Goal: Information Seeking & Learning: Learn about a topic

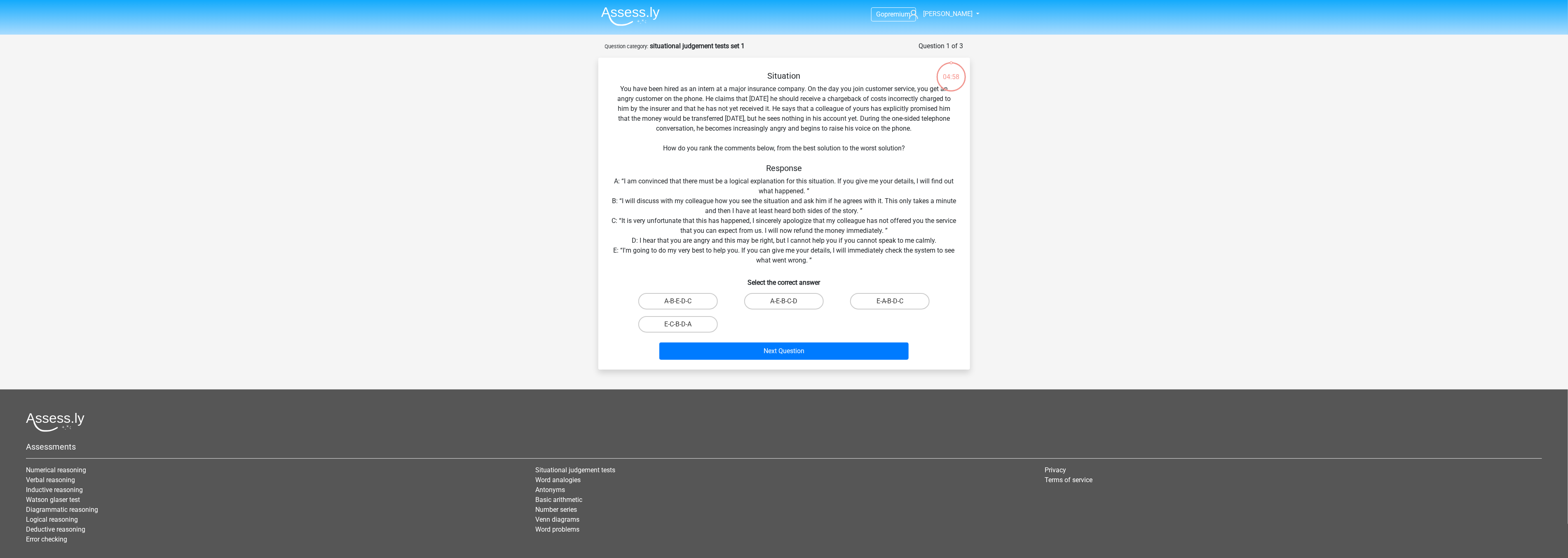
click at [631, 11] on img at bounding box center [631, 16] width 59 height 19
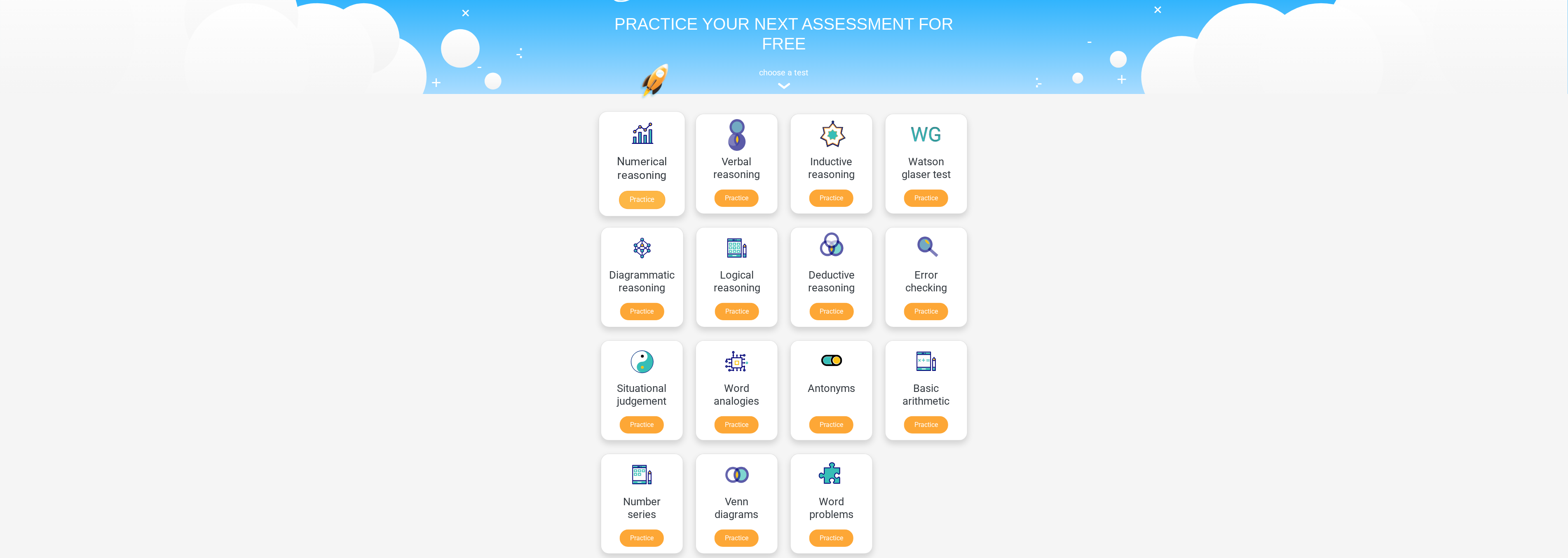
scroll to position [46, 0]
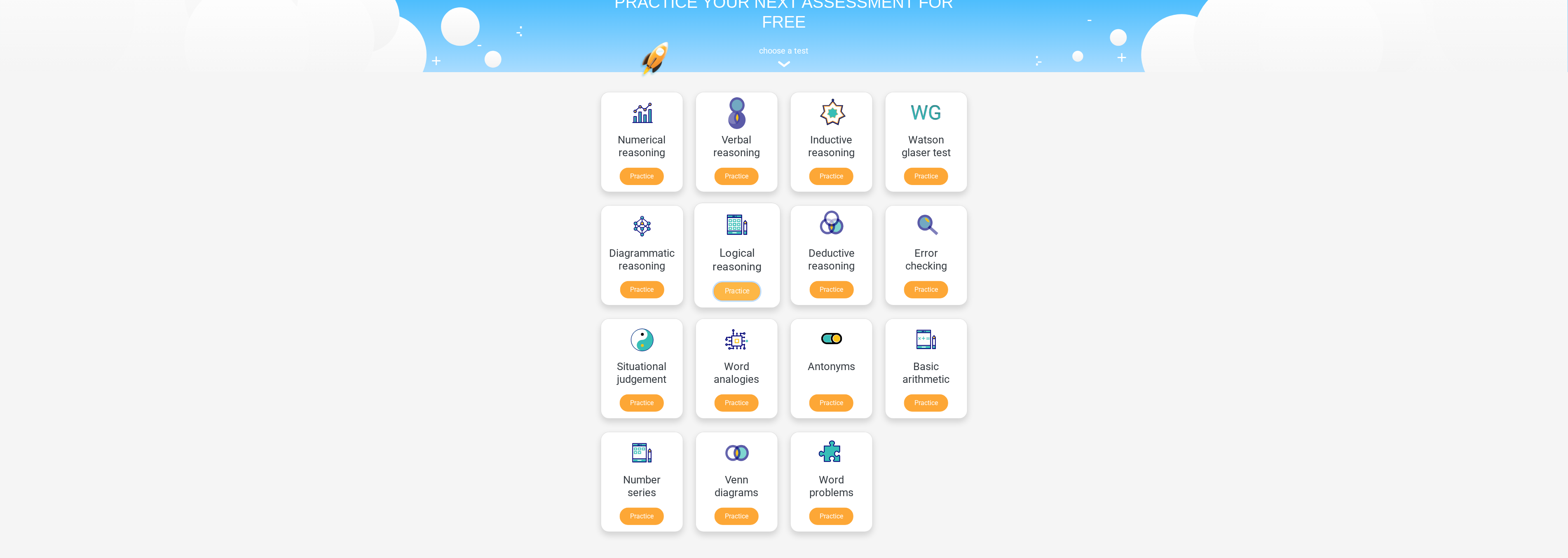
click at [719, 283] on link "Practice" at bounding box center [737, 291] width 46 height 18
click at [832, 283] on link "Practice" at bounding box center [831, 291] width 46 height 18
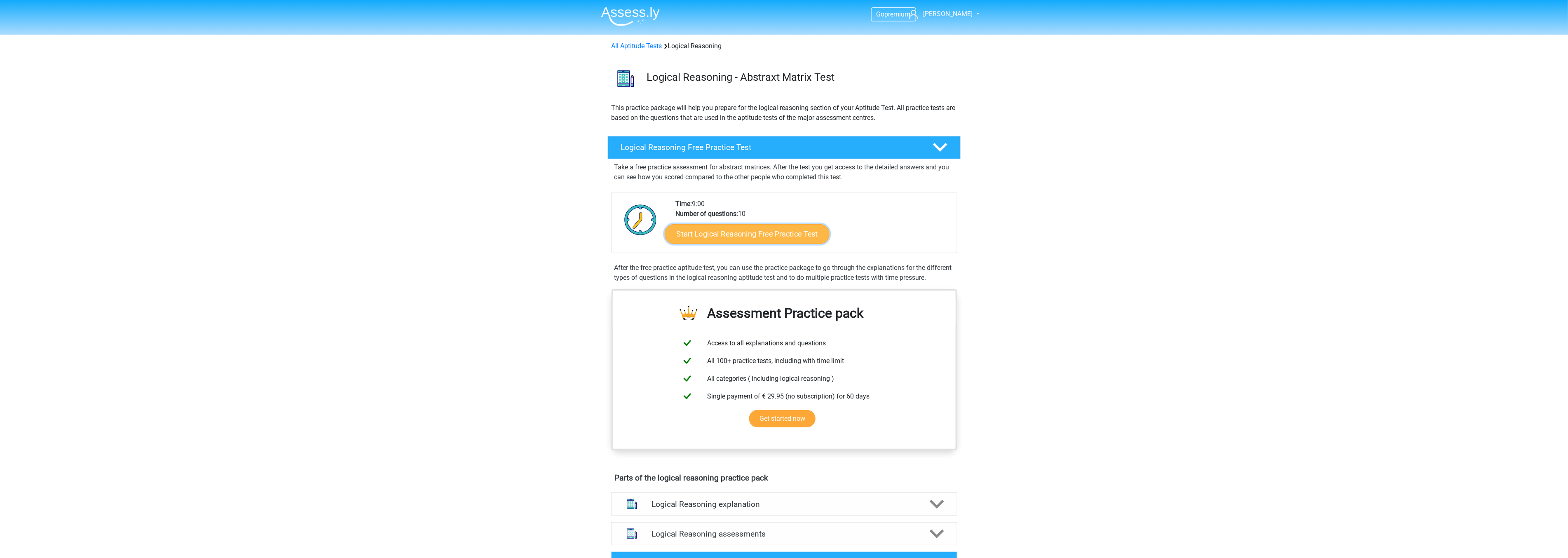
click at [738, 235] on link "Start Logical Reasoning Free Practice Test" at bounding box center [747, 233] width 164 height 19
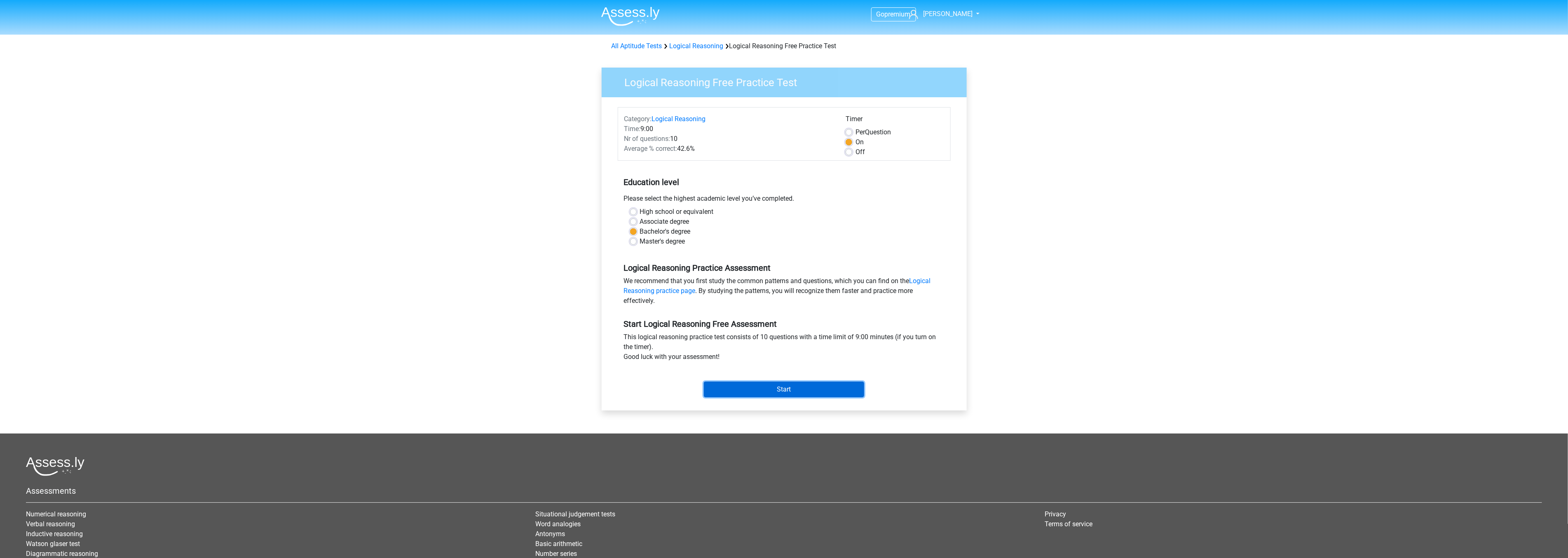
click at [789, 386] on input "Start" at bounding box center [784, 390] width 160 height 16
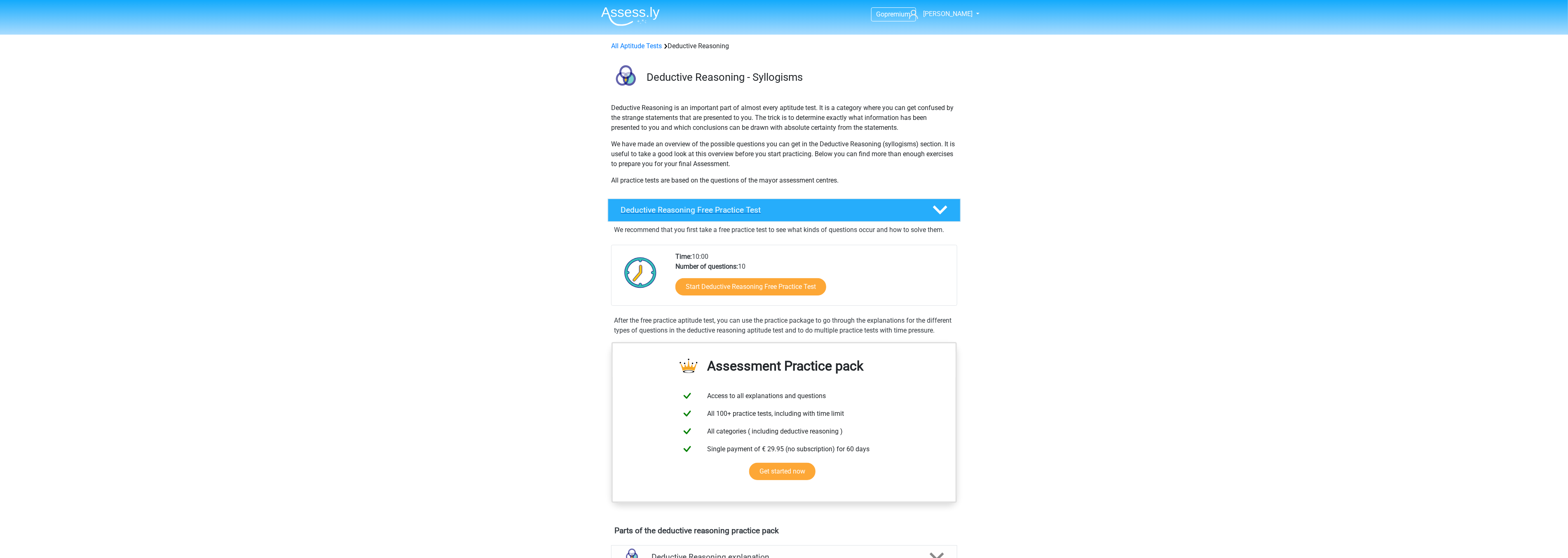
click at [838, 207] on h4 "Deductive Reasoning Free Practice Test" at bounding box center [769, 209] width 298 height 10
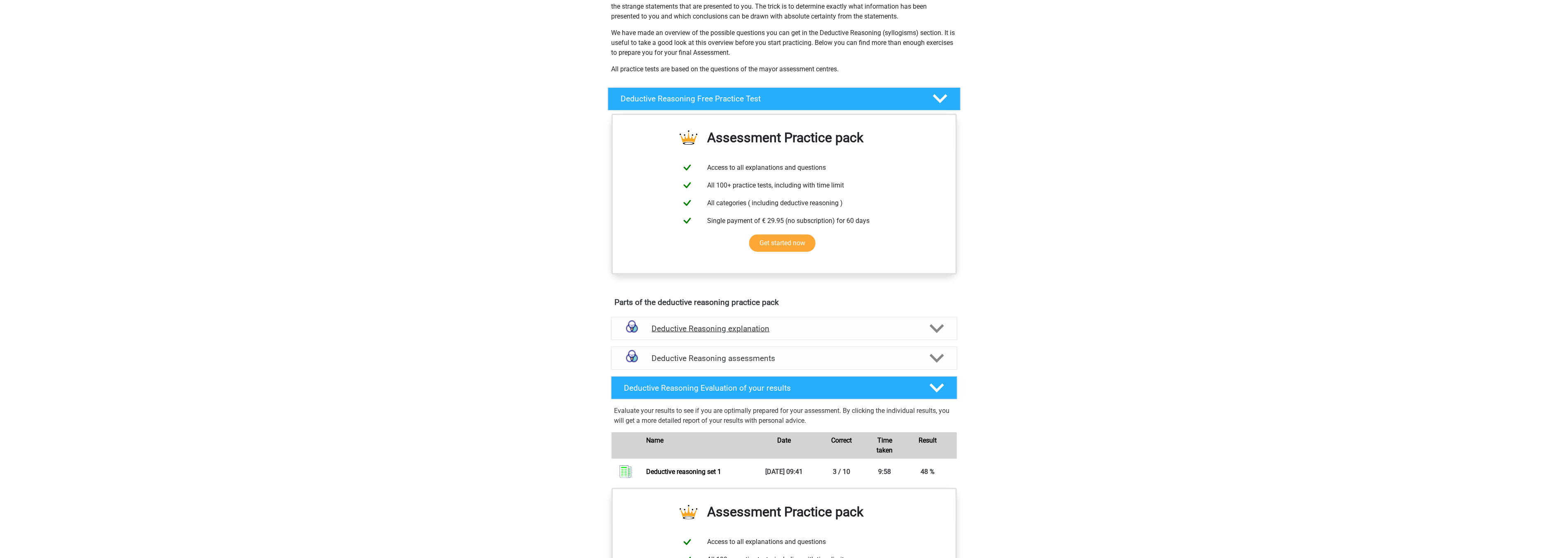
scroll to position [137, 0]
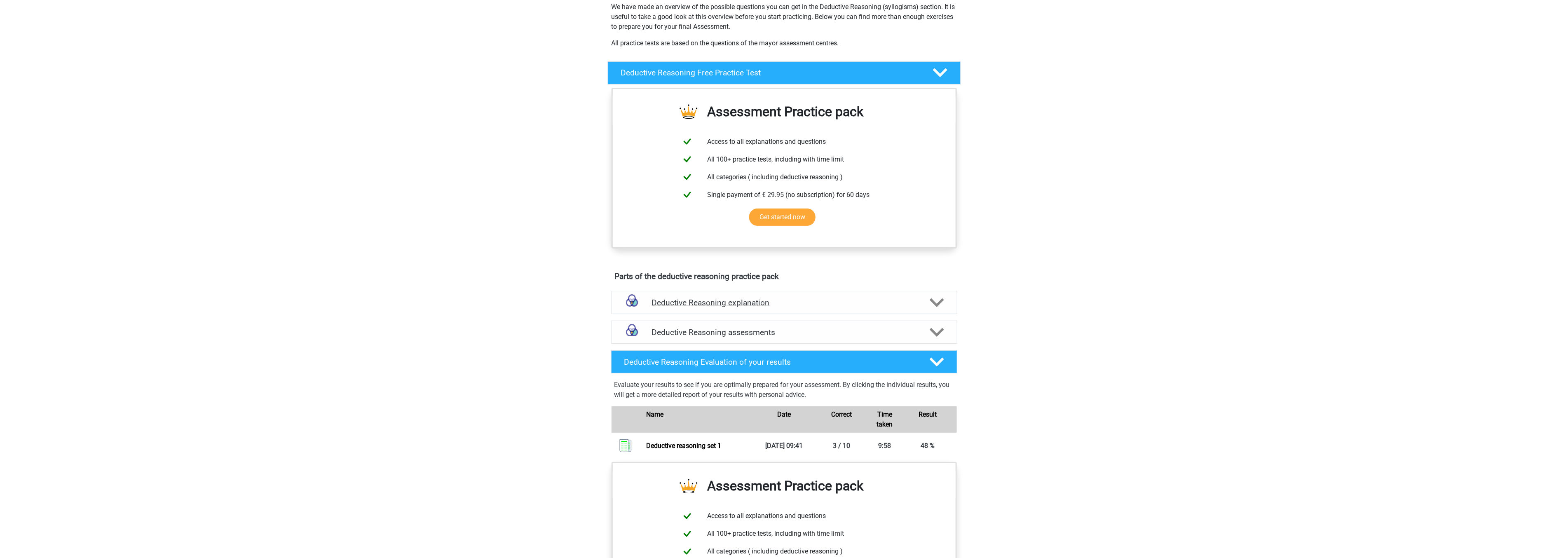
click at [828, 296] on div "Deductive Reasoning explanation" at bounding box center [784, 303] width 346 height 23
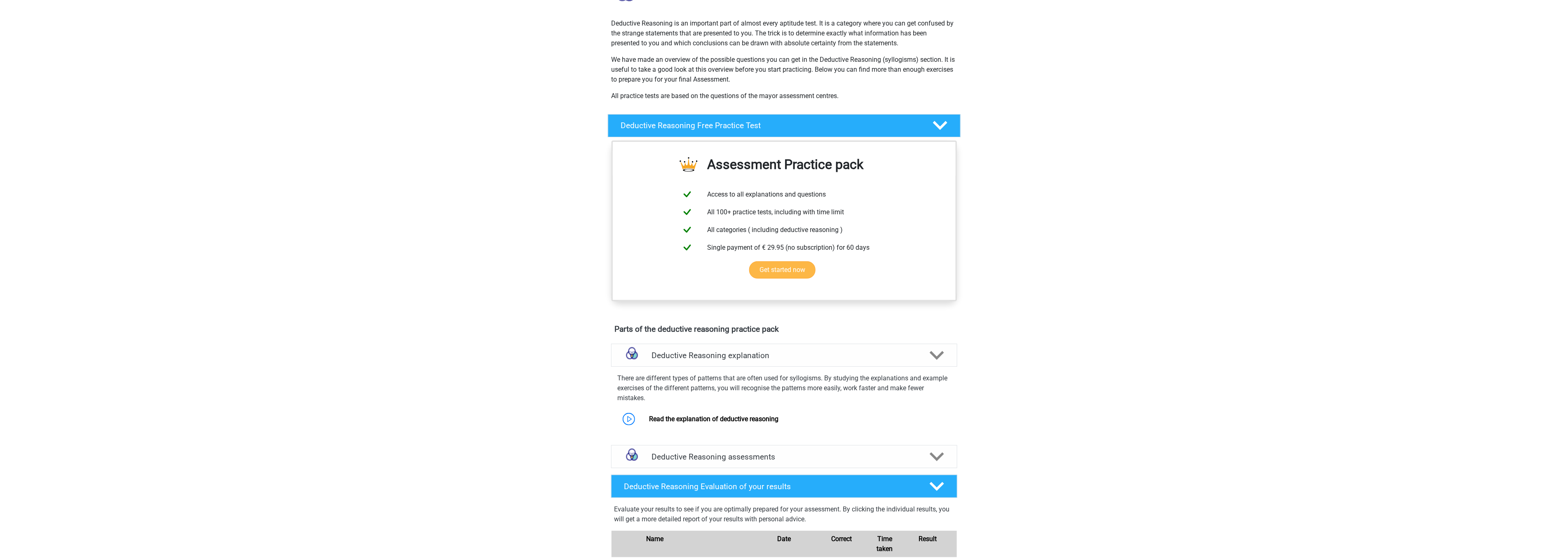
scroll to position [0, 0]
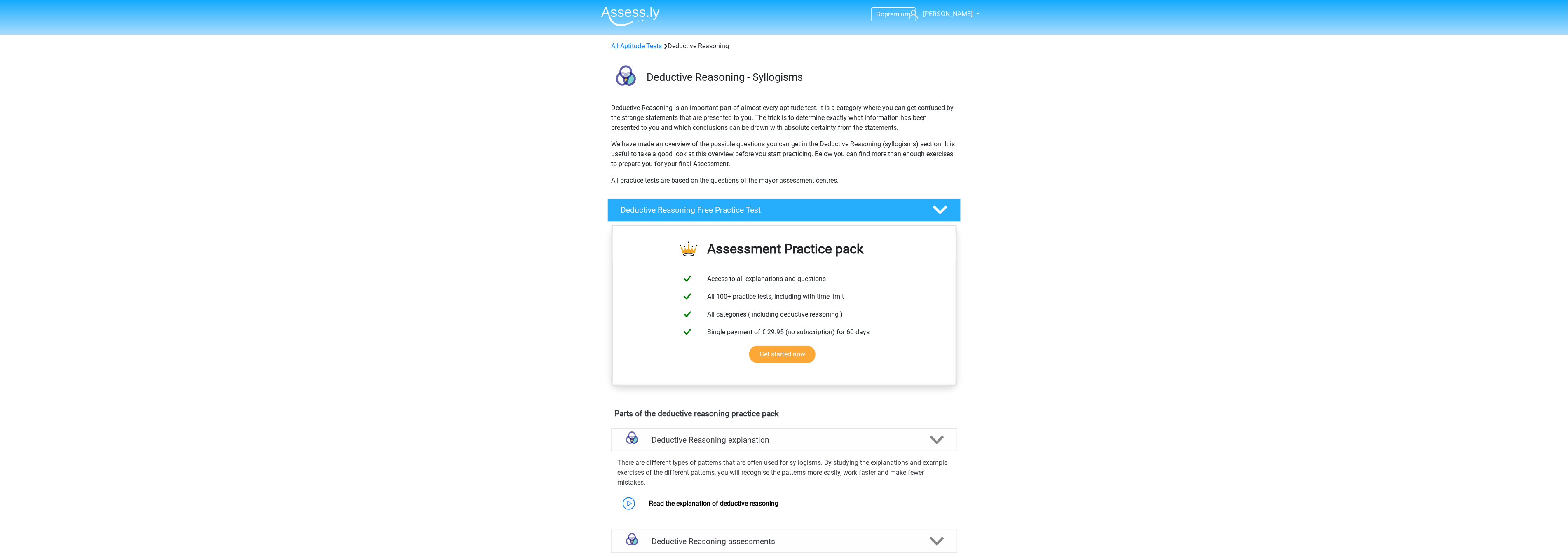
click at [738, 209] on h4 "Deductive Reasoning Free Practice Test" at bounding box center [769, 209] width 298 height 10
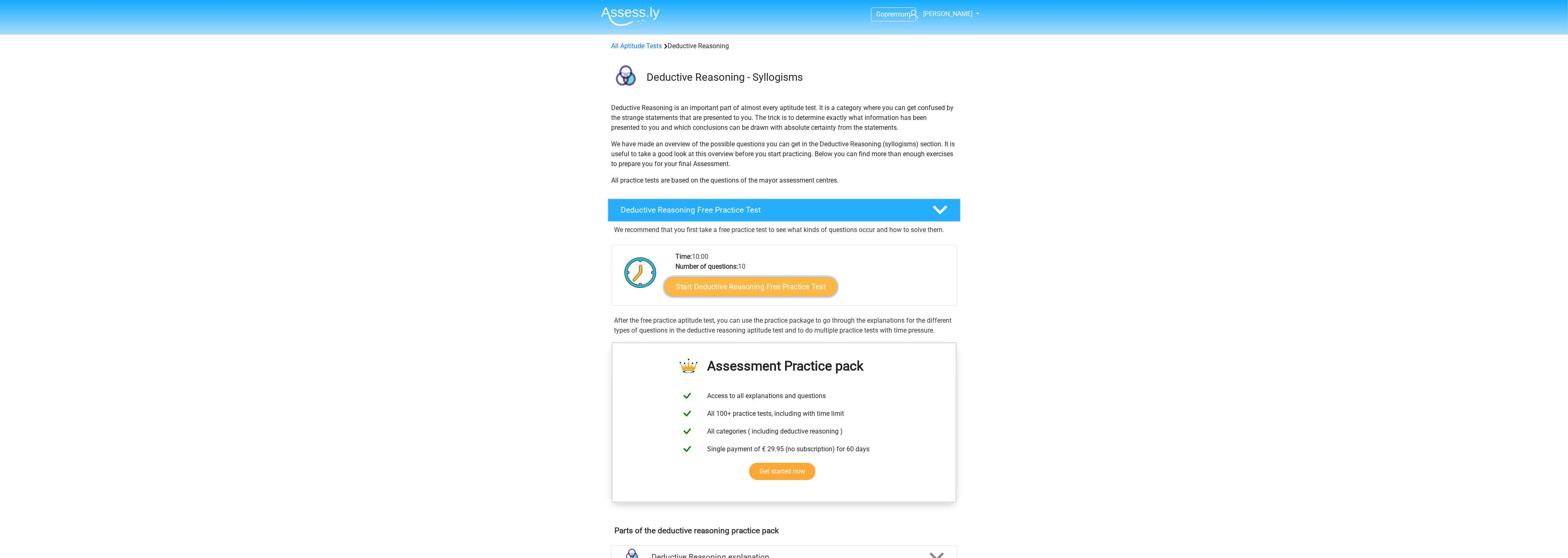
click at [744, 290] on link "Start Deductive Reasoning Free Practice Test" at bounding box center [750, 286] width 173 height 19
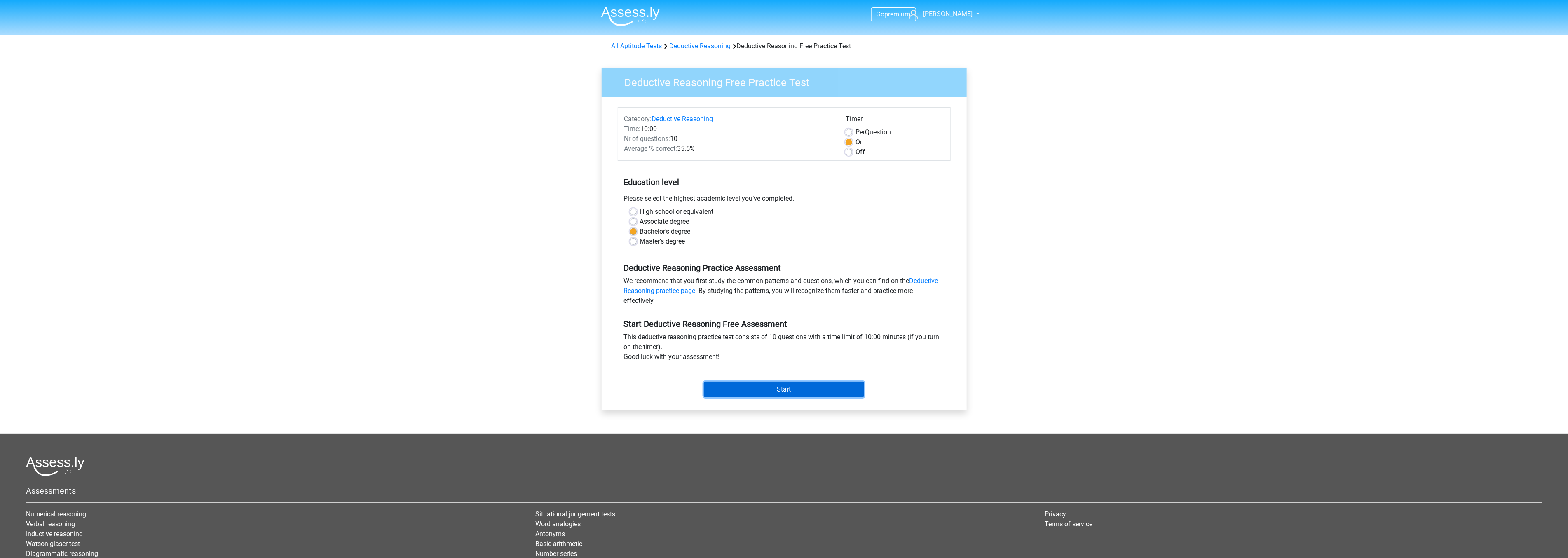
click at [779, 386] on input "Start" at bounding box center [784, 390] width 160 height 16
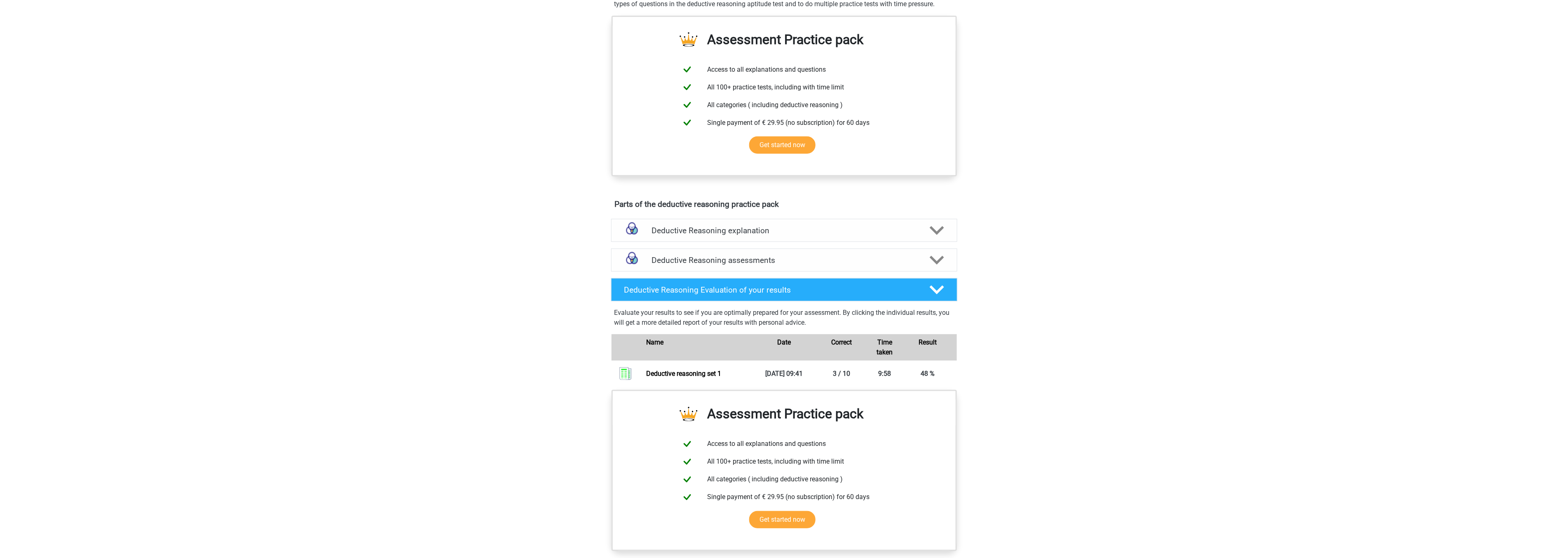
scroll to position [229, 0]
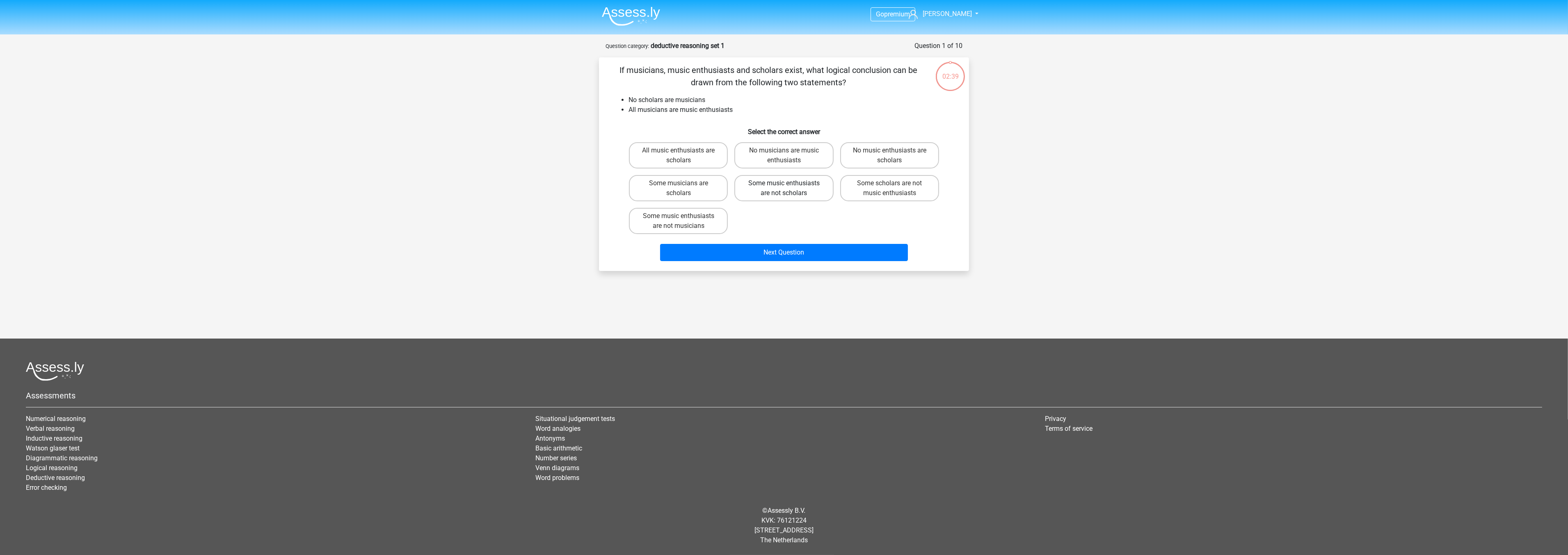
click at [769, 186] on label "Some music enthusiasts are not scholars" at bounding box center [784, 188] width 99 height 26
click at [784, 186] on input "Some music enthusiasts are not scholars" at bounding box center [786, 186] width 5 height 5
radio input "true"
click at [788, 255] on button "Next Question" at bounding box center [784, 253] width 248 height 18
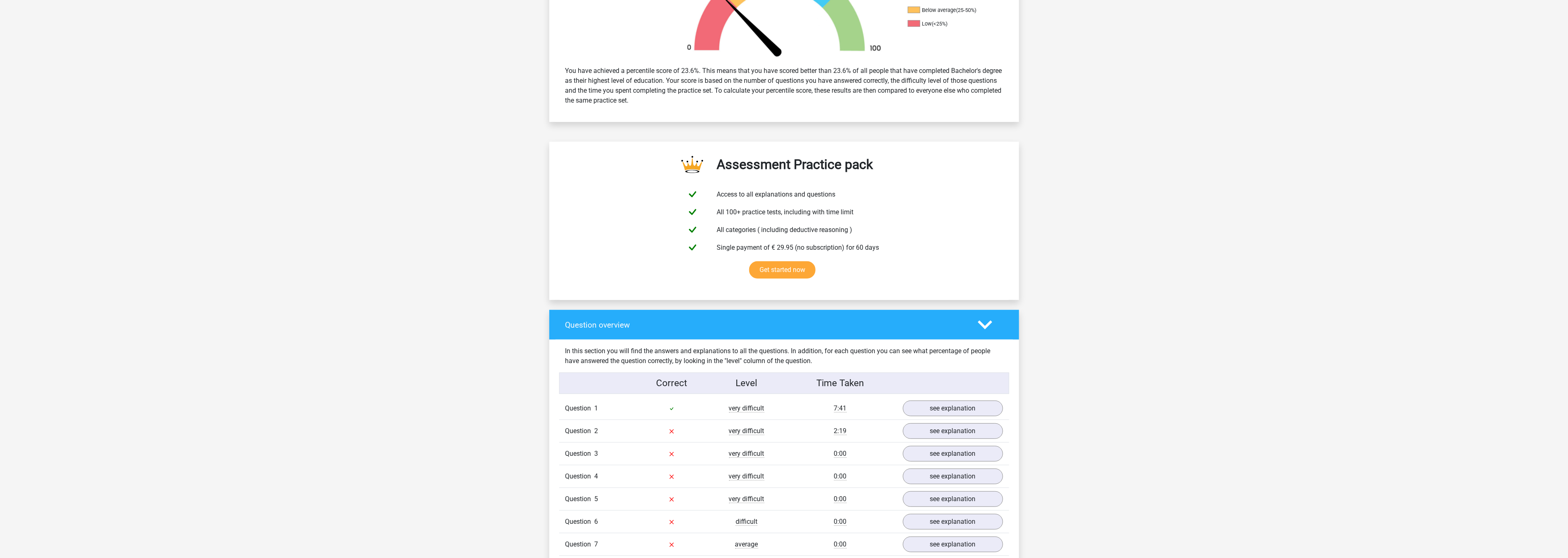
scroll to position [320, 0]
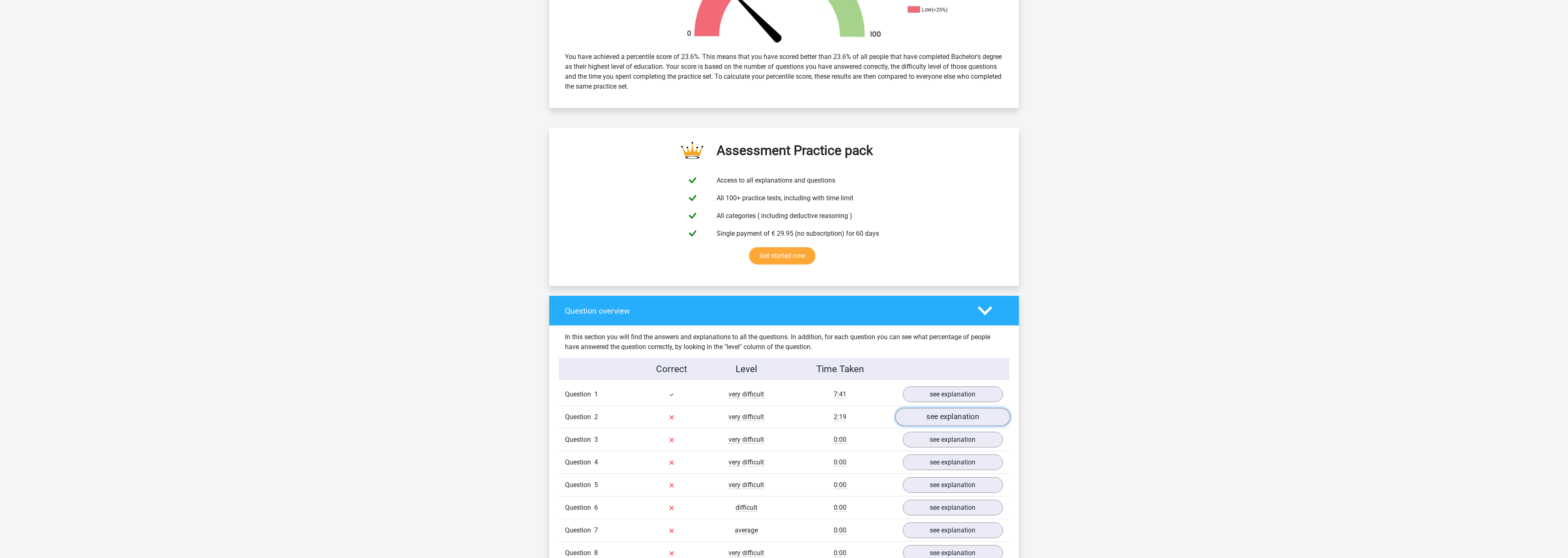
click at [925, 415] on link "see explanation" at bounding box center [952, 417] width 115 height 18
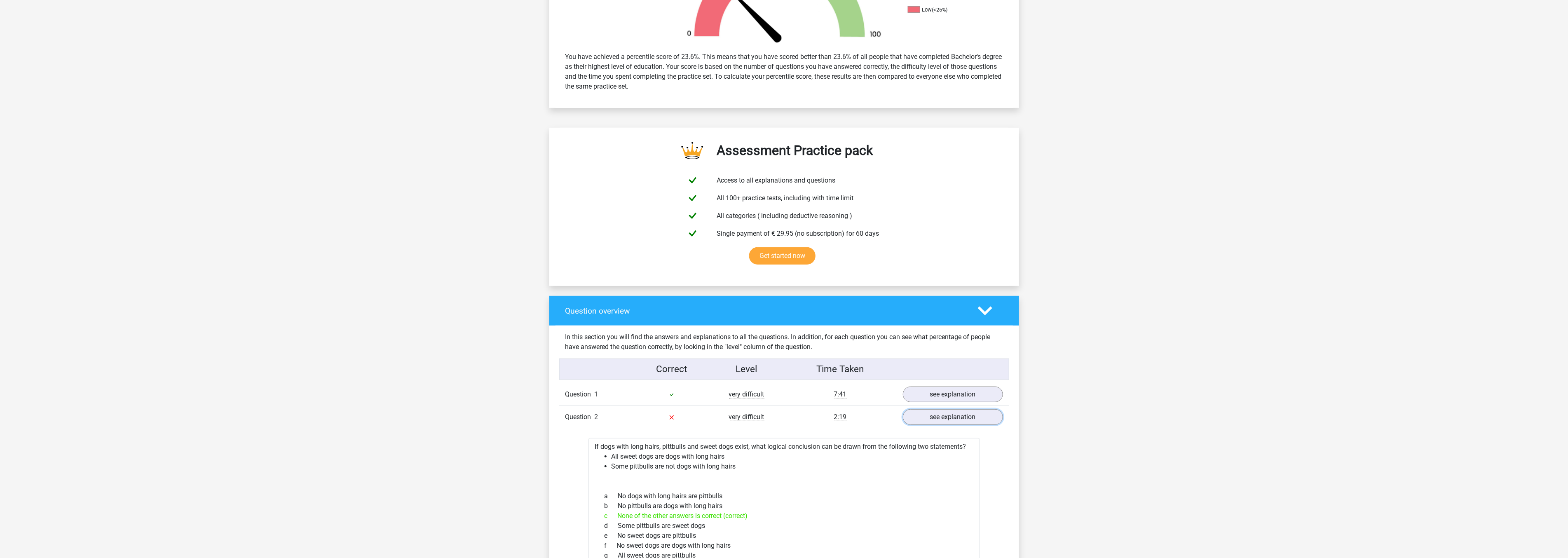
scroll to position [366, 0]
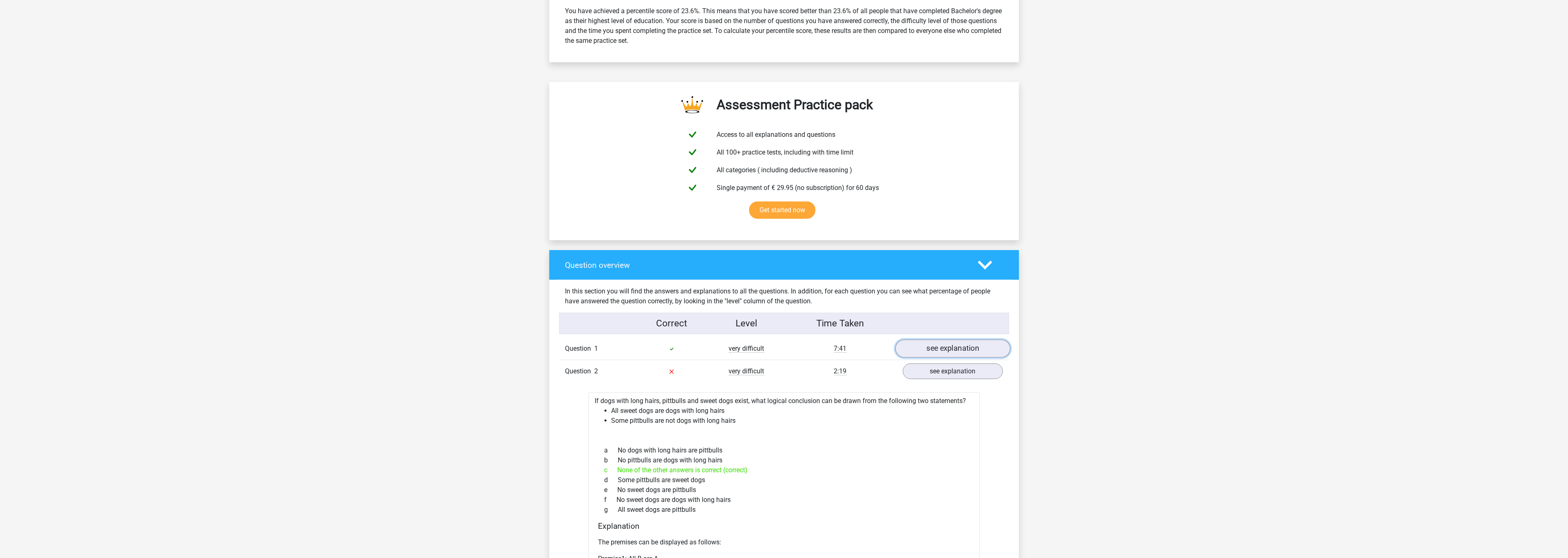
click at [934, 349] on link "see explanation" at bounding box center [952, 349] width 115 height 18
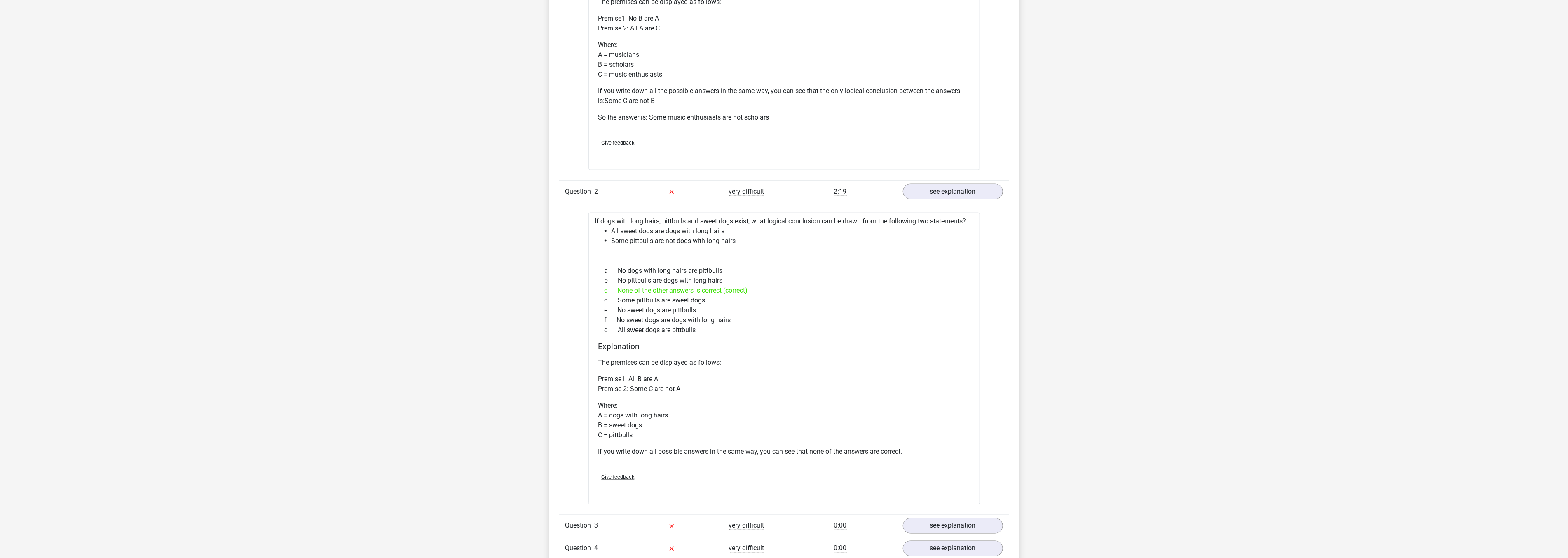
scroll to position [916, 0]
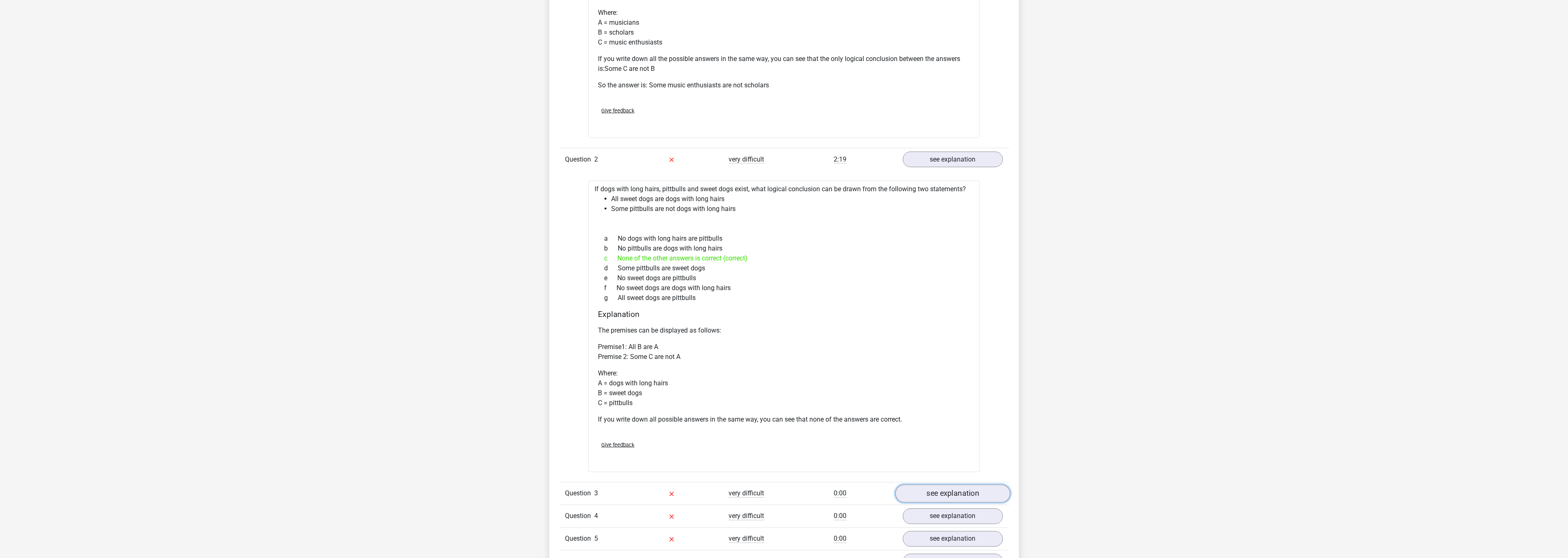
click at [930, 494] on link "see explanation" at bounding box center [952, 494] width 115 height 18
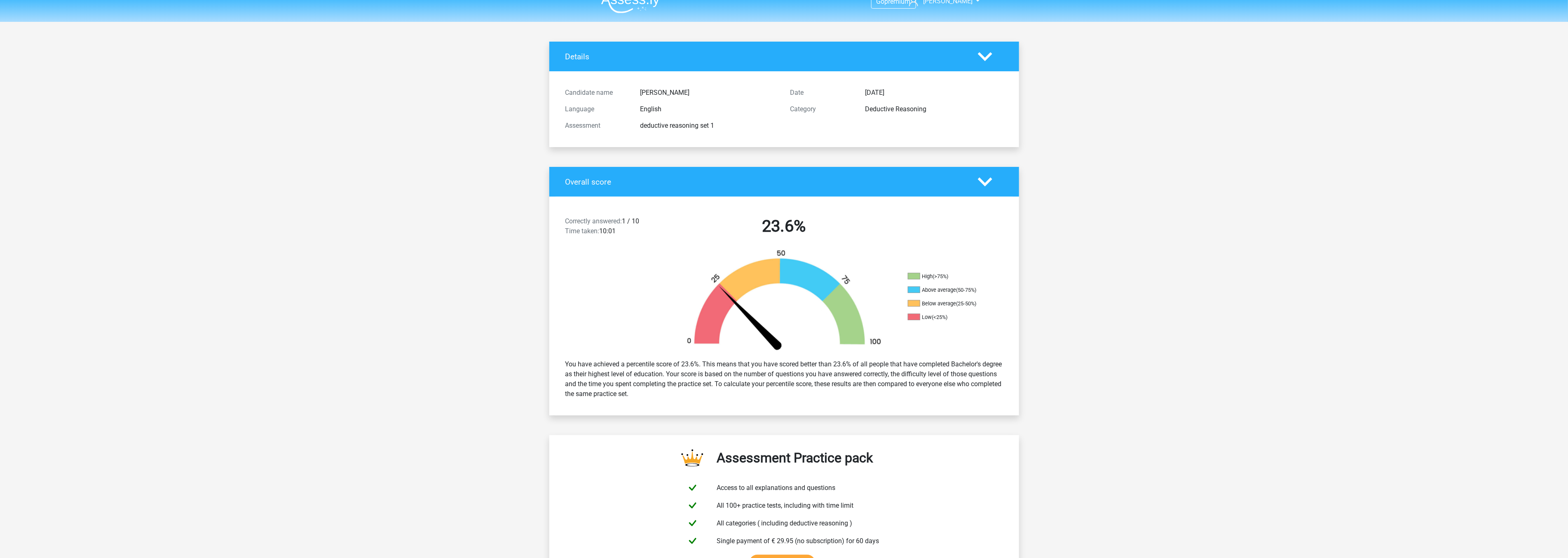
scroll to position [0, 0]
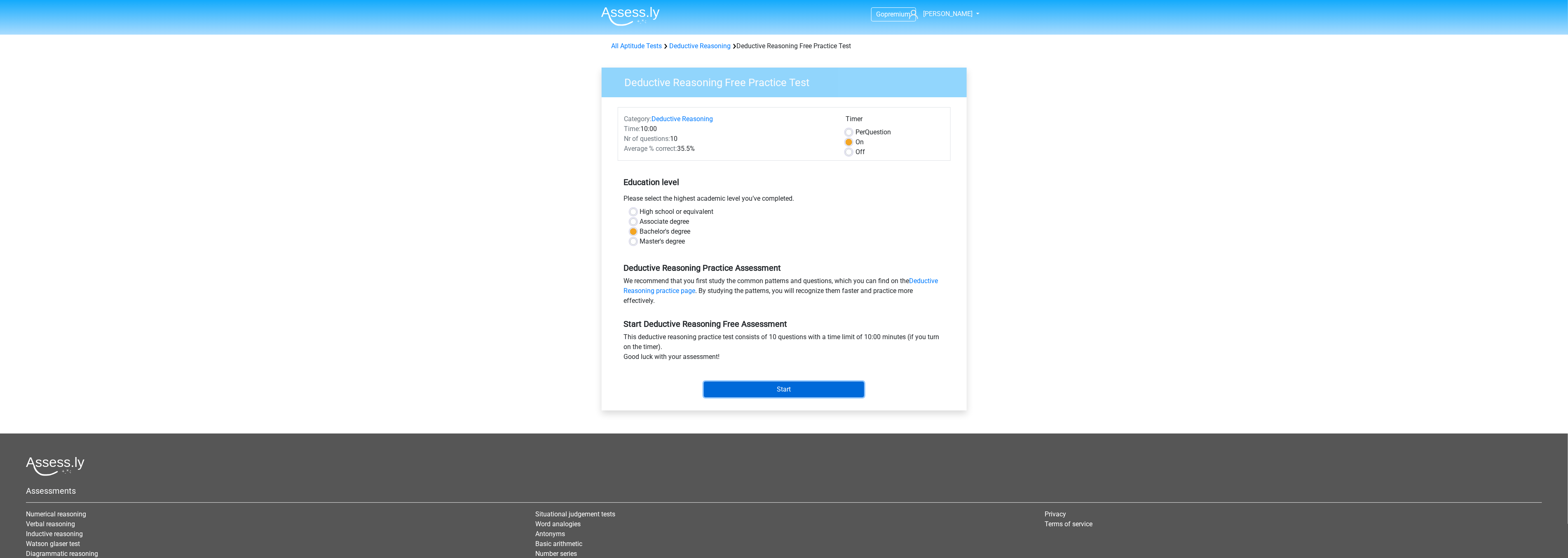
click at [773, 386] on input "Start" at bounding box center [784, 390] width 160 height 16
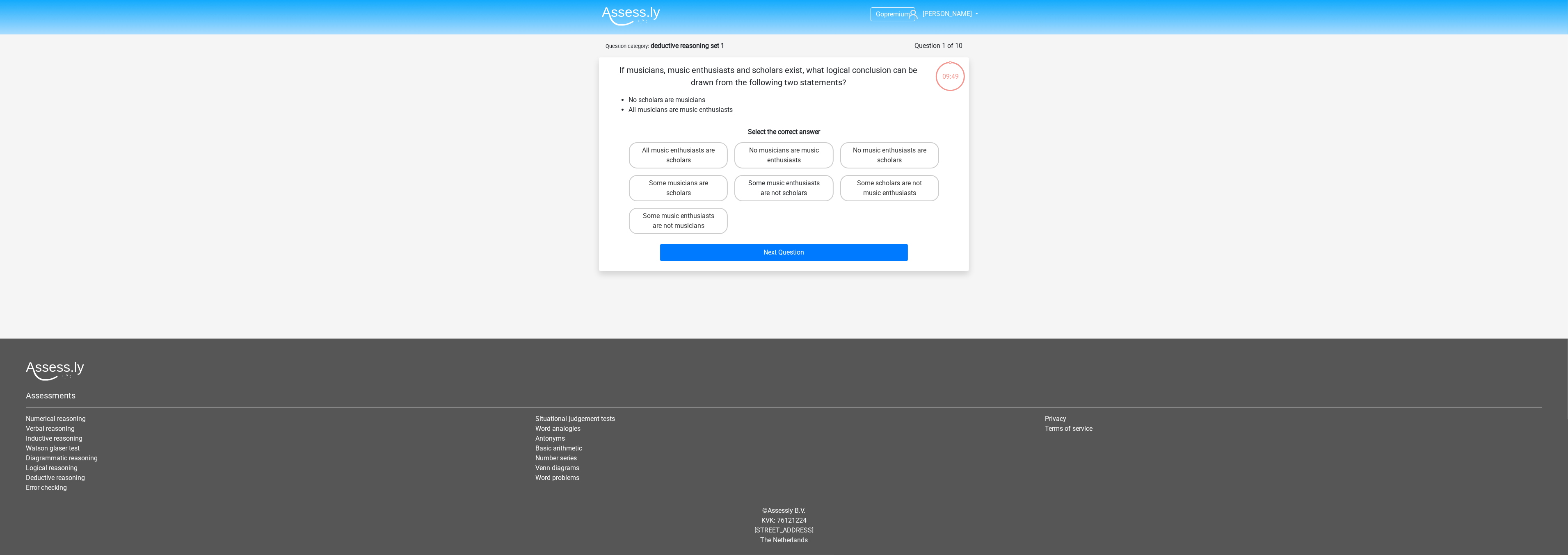
click at [789, 189] on label "Some music enthusiasts are not scholars" at bounding box center [784, 188] width 99 height 26
click at [789, 189] on input "Some music enthusiasts are not scholars" at bounding box center [786, 186] width 5 height 5
radio input "true"
click at [798, 249] on button "Next Question" at bounding box center [784, 253] width 248 height 18
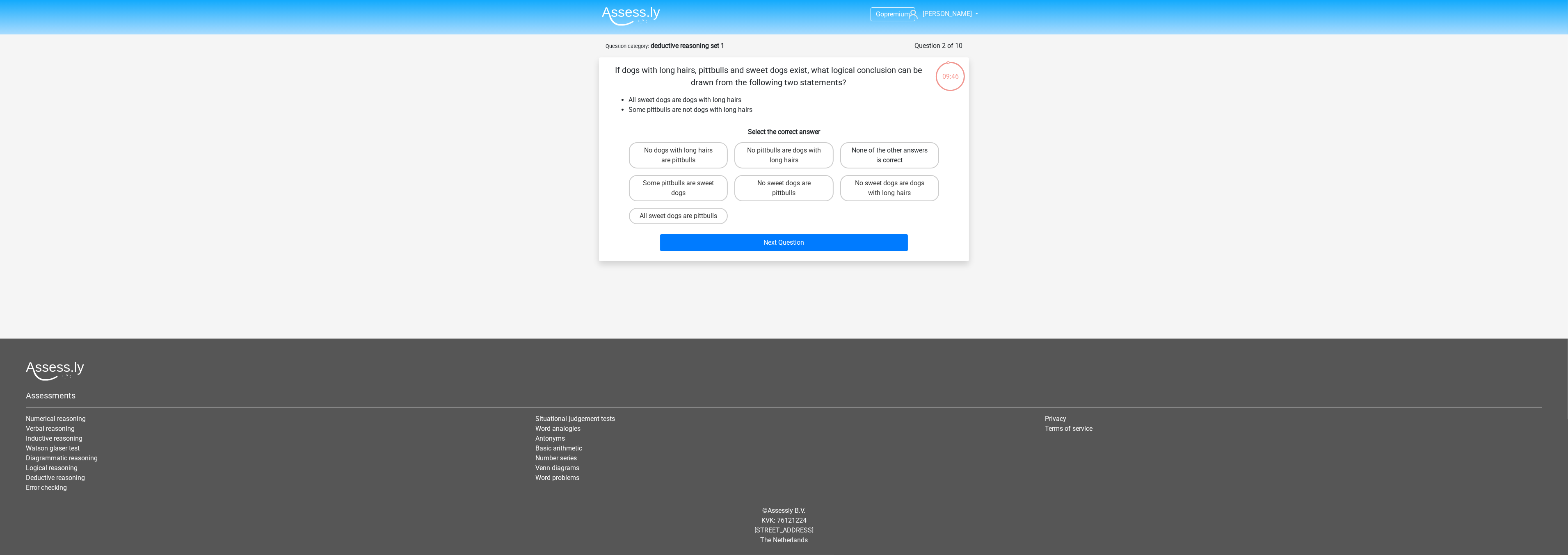
click at [884, 156] on label "None of the other answers is correct" at bounding box center [889, 156] width 99 height 26
click at [889, 156] on input "None of the other answers is correct" at bounding box center [892, 153] width 5 height 5
radio input "true"
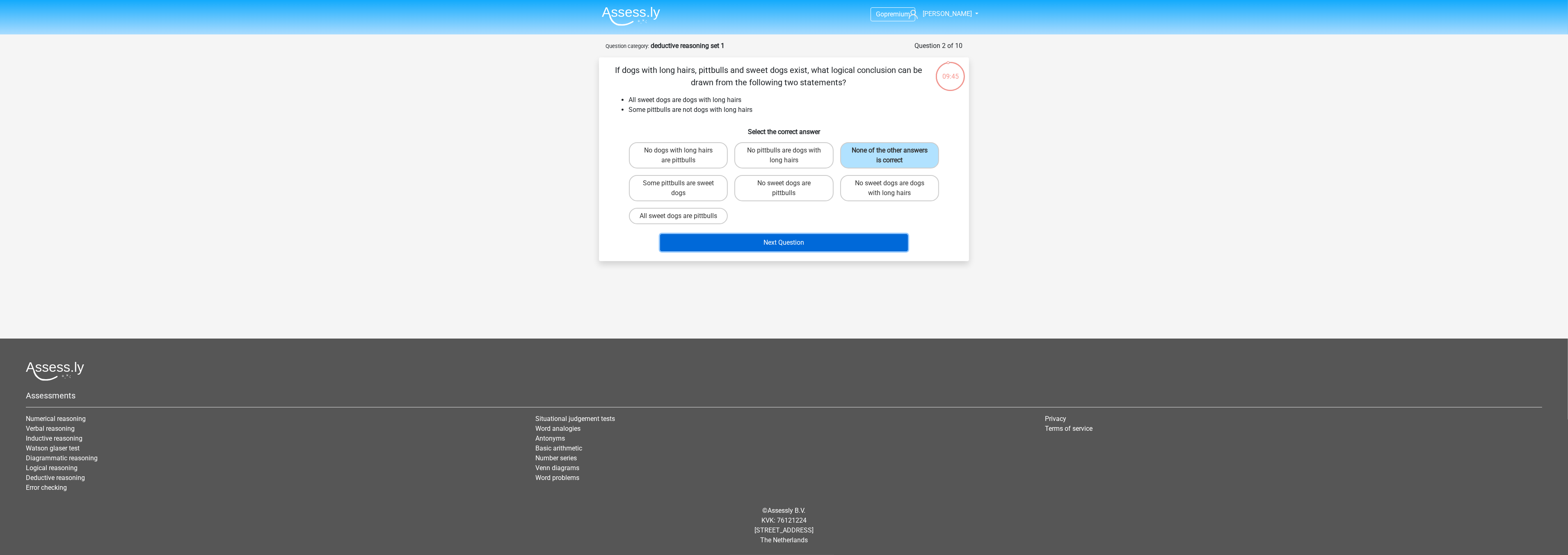
click at [842, 249] on button "Next Question" at bounding box center [784, 243] width 248 height 18
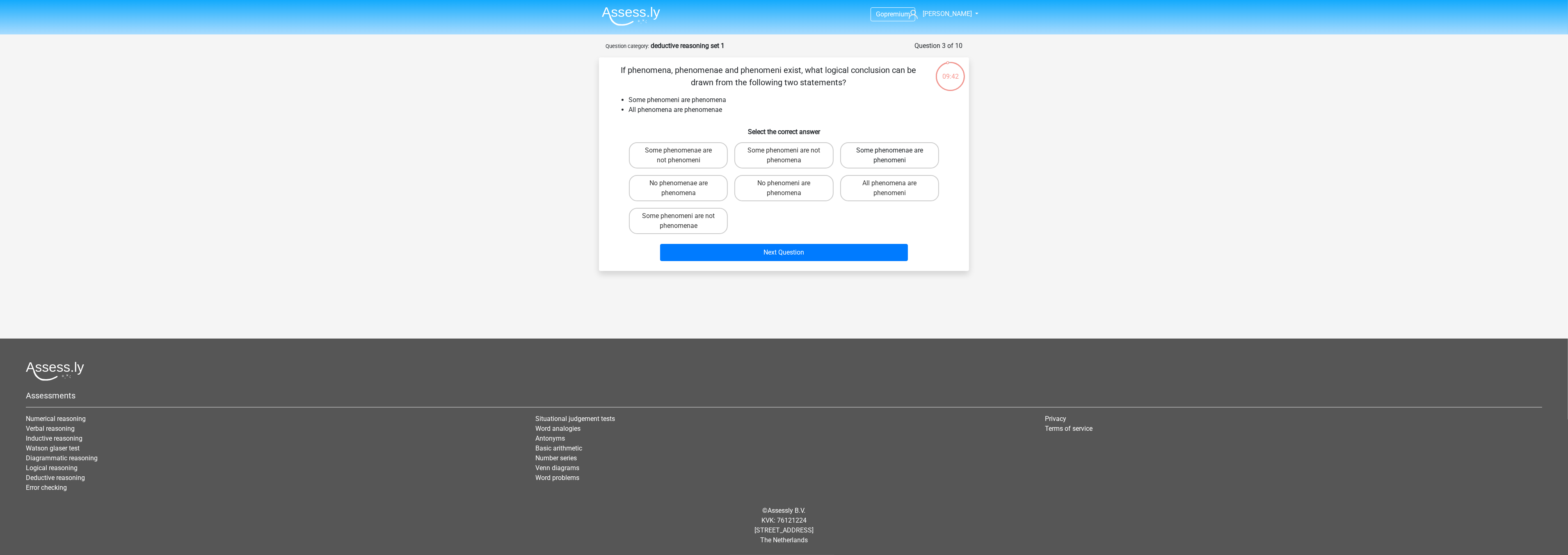
click at [873, 155] on label "Some phenomenae are phenomeni" at bounding box center [889, 156] width 99 height 26
click at [889, 155] on input "Some phenomenae are phenomeni" at bounding box center [892, 153] width 5 height 5
radio input "true"
click at [821, 254] on button "Next Question" at bounding box center [784, 253] width 248 height 18
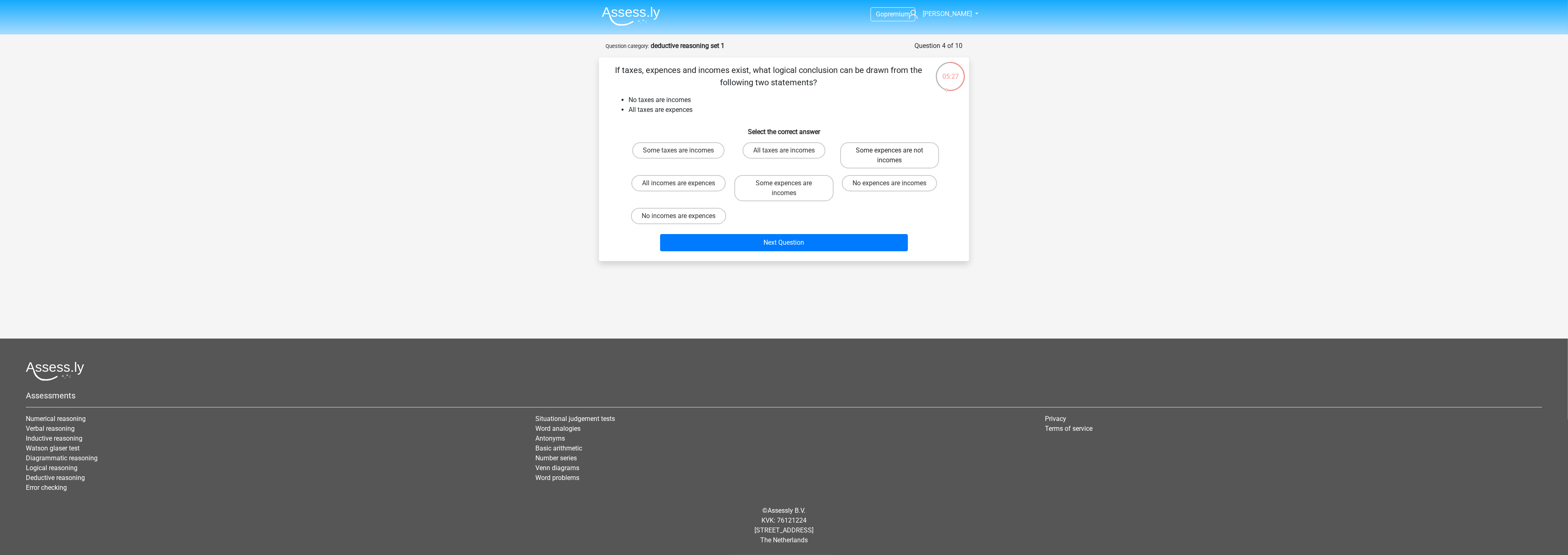
click at [864, 158] on label "Some expences are not incomes" at bounding box center [889, 156] width 99 height 26
click at [889, 156] on input "Some expences are not incomes" at bounding box center [892, 153] width 5 height 5
radio input "true"
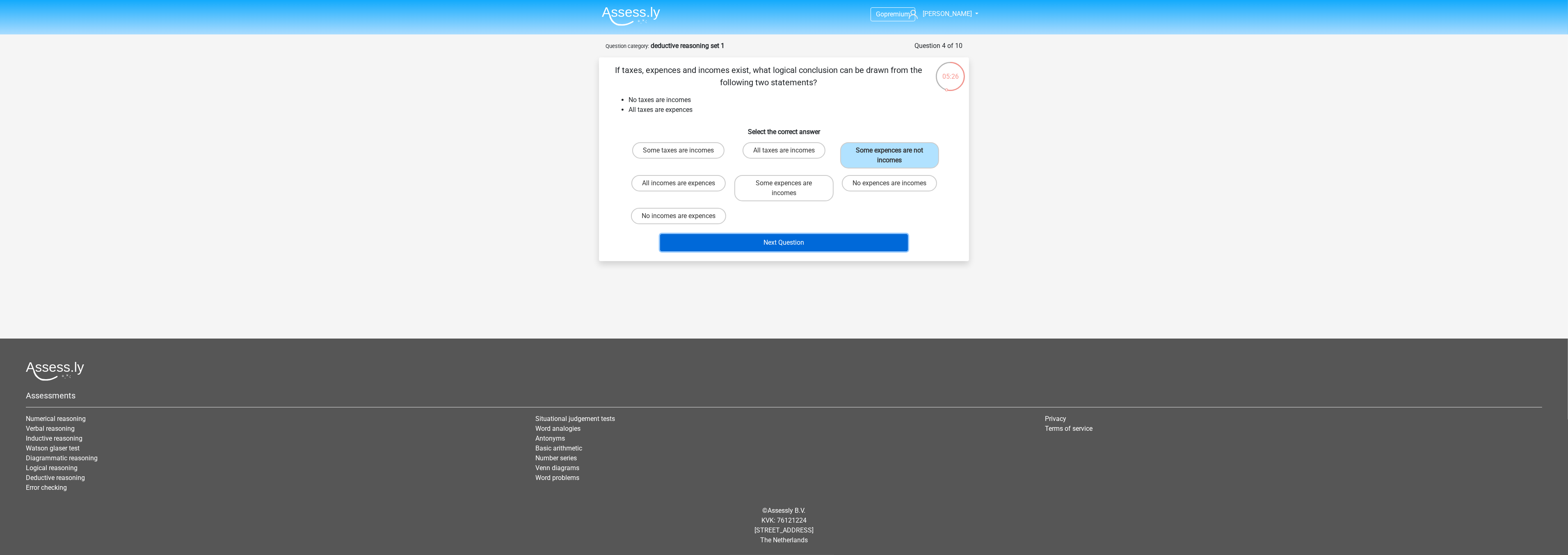
click at [839, 236] on button "Next Question" at bounding box center [784, 243] width 248 height 18
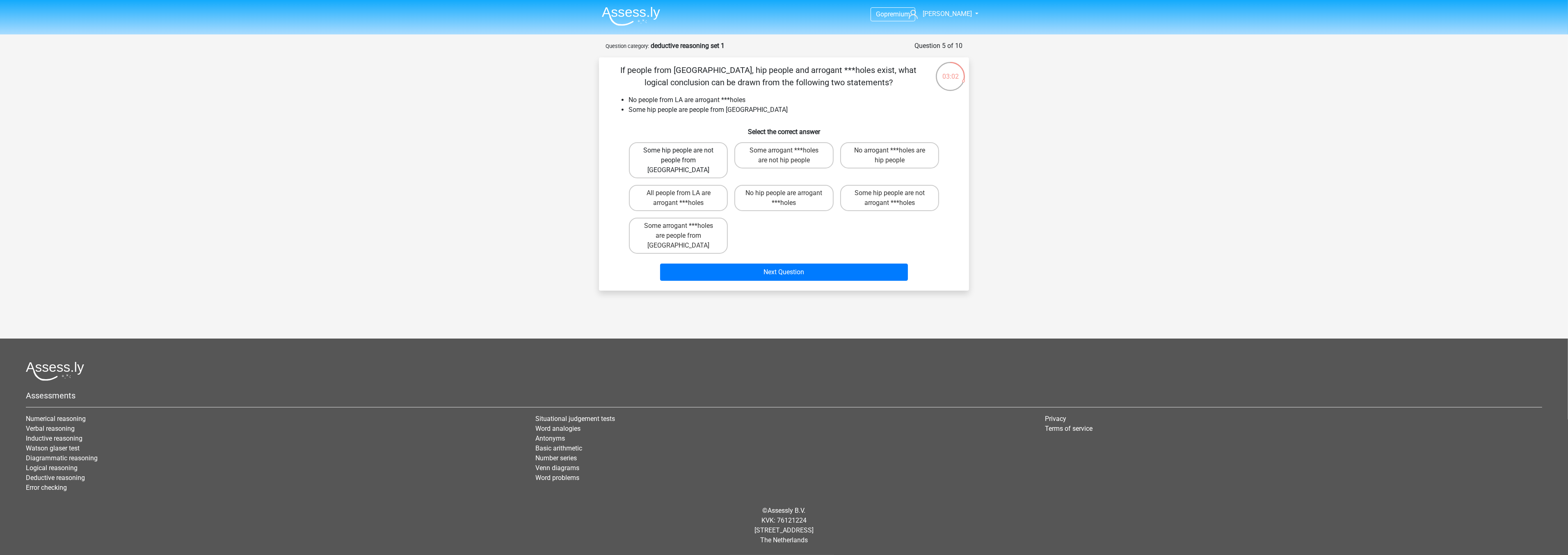
click at [678, 157] on label "Some hip people are not people from LA" at bounding box center [678, 160] width 99 height 36
click at [679, 156] on input "Some hip people are not people from LA" at bounding box center [681, 153] width 5 height 5
radio input "true"
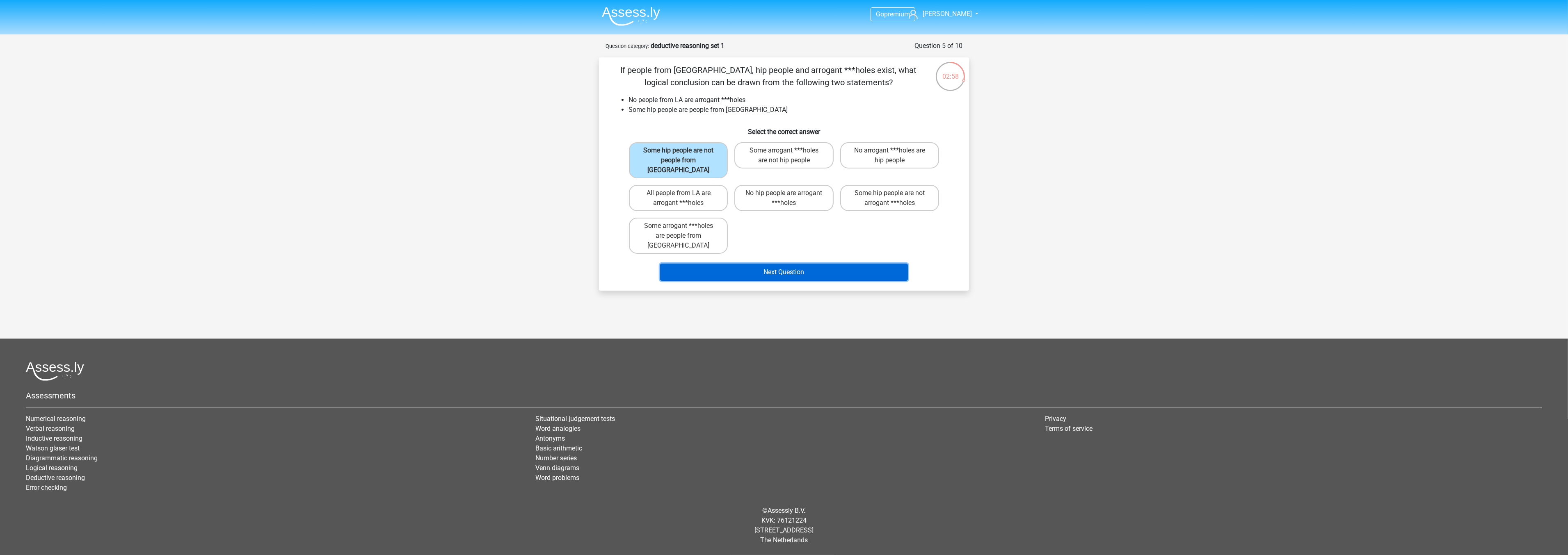
click at [749, 263] on button "Next Question" at bounding box center [784, 272] width 248 height 18
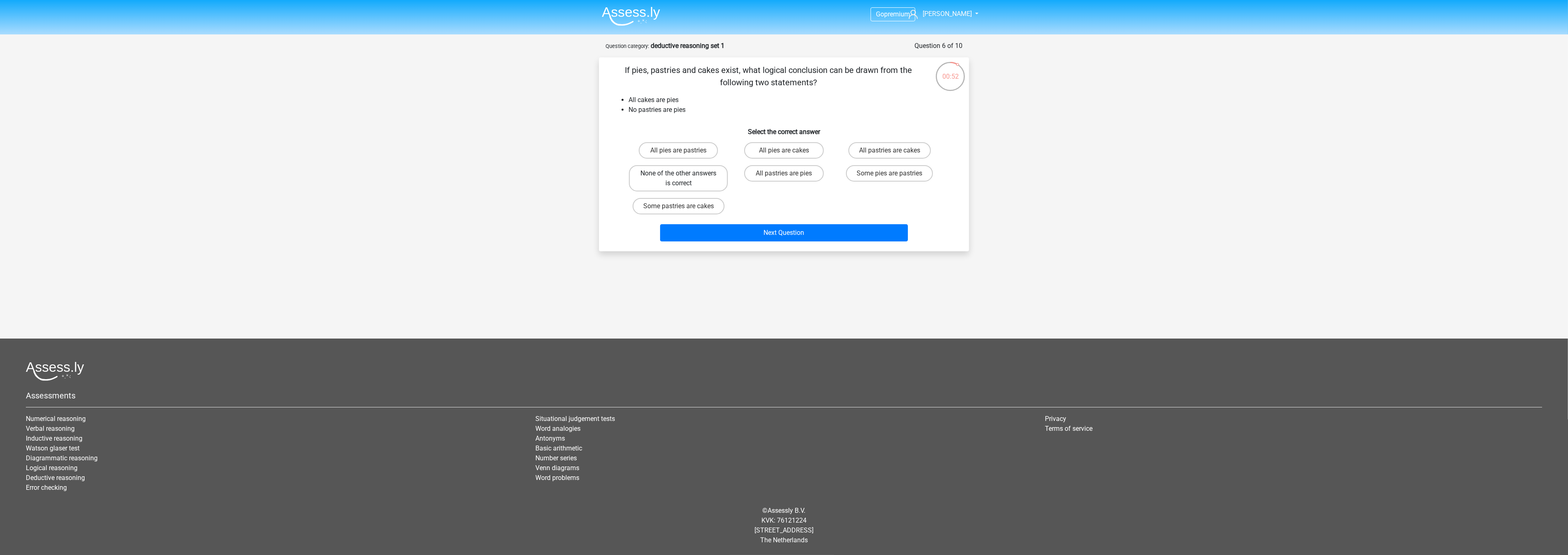
click at [679, 181] on label "None of the other answers is correct" at bounding box center [678, 179] width 99 height 26
click at [679, 179] on input "None of the other answers is correct" at bounding box center [681, 176] width 5 height 5
radio input "true"
click at [782, 233] on button "Next Question" at bounding box center [784, 233] width 248 height 18
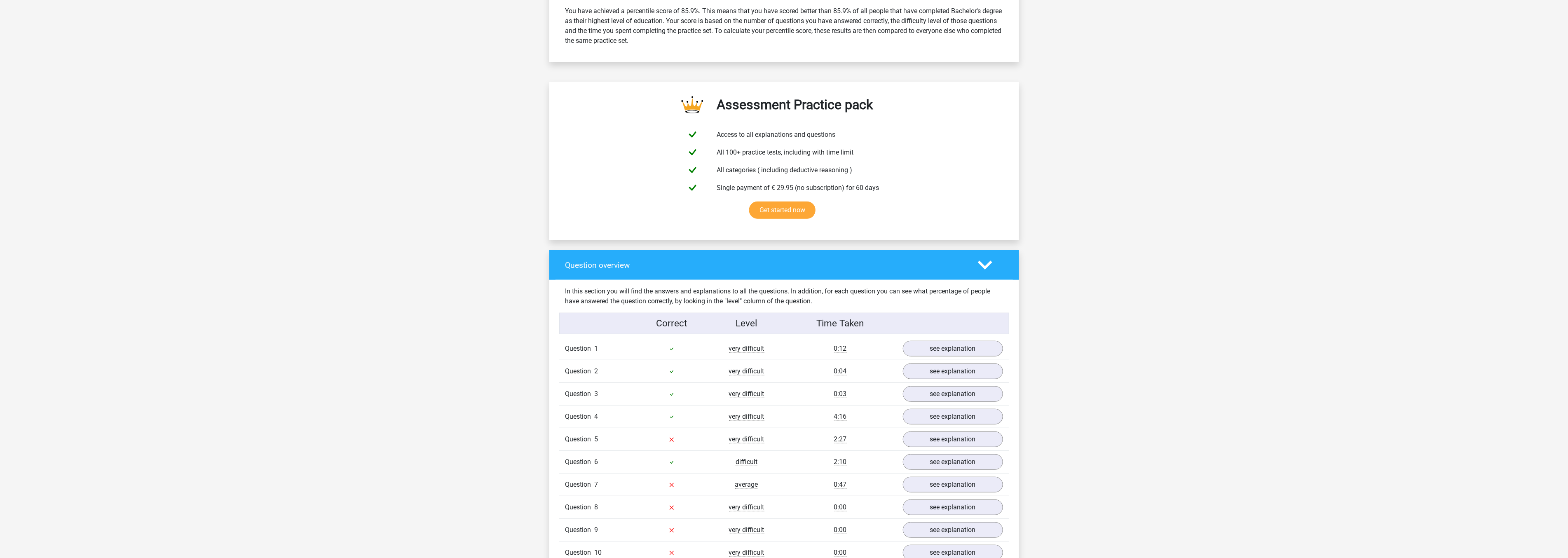
scroll to position [320, 0]
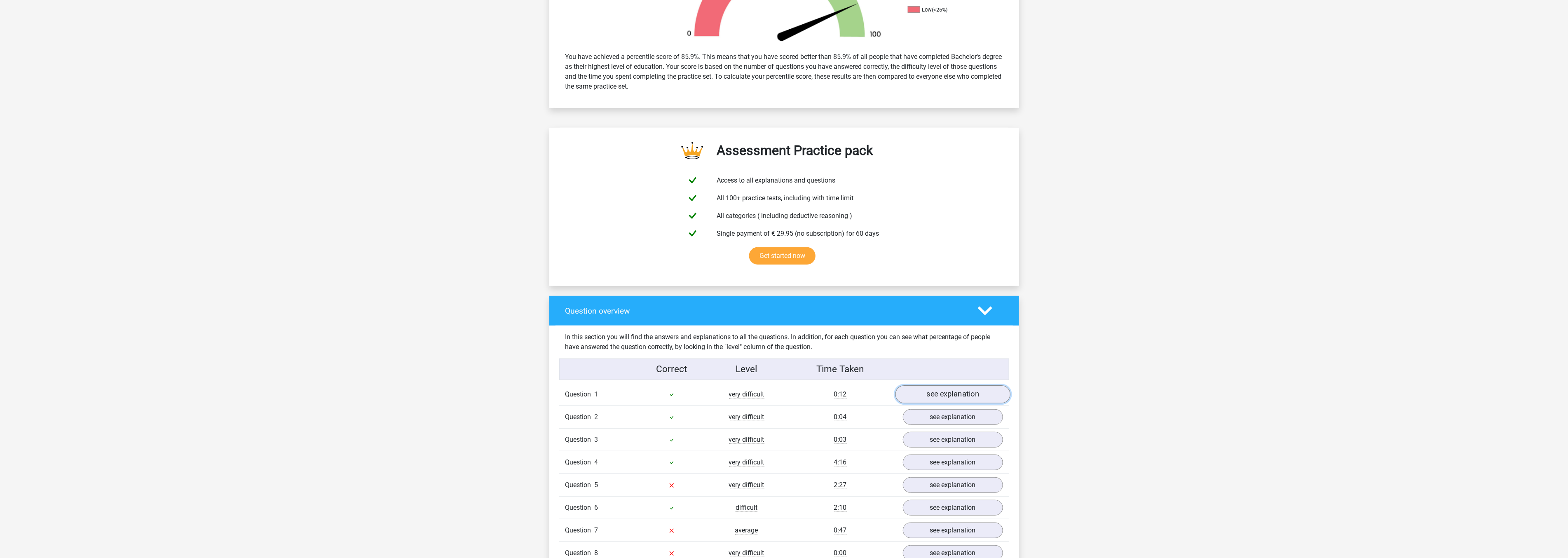
click at [922, 398] on link "see explanation" at bounding box center [952, 394] width 115 height 18
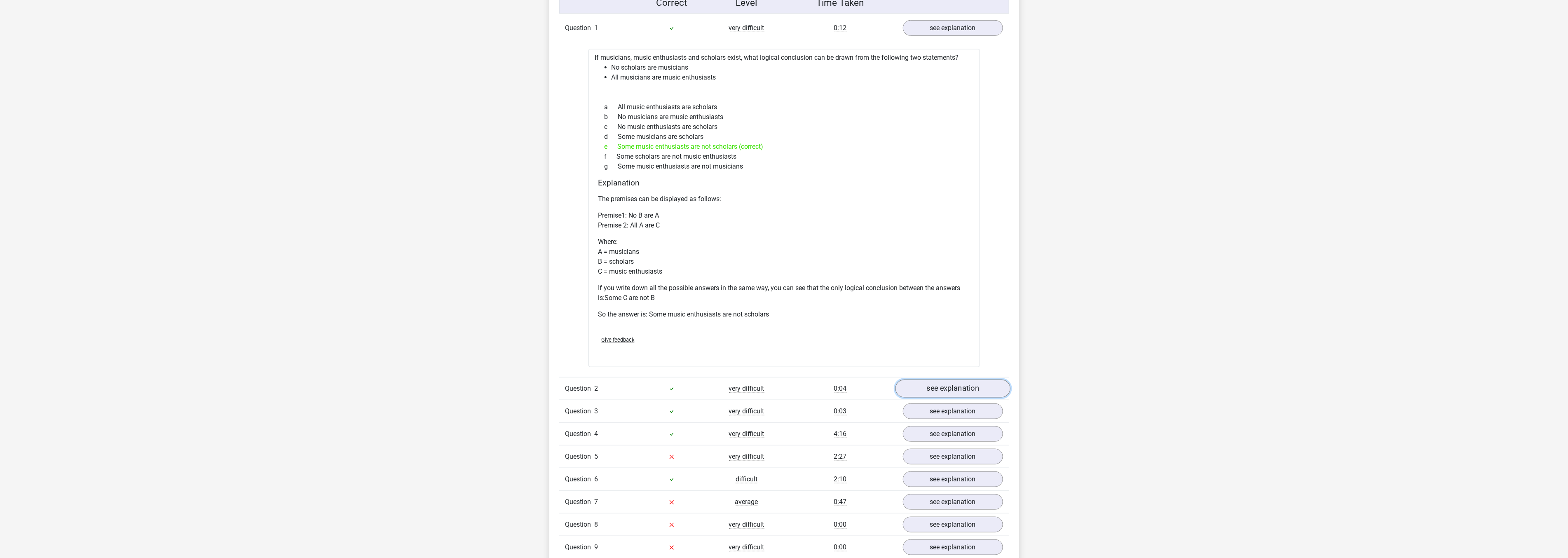
click at [944, 390] on link "see explanation" at bounding box center [952, 389] width 115 height 18
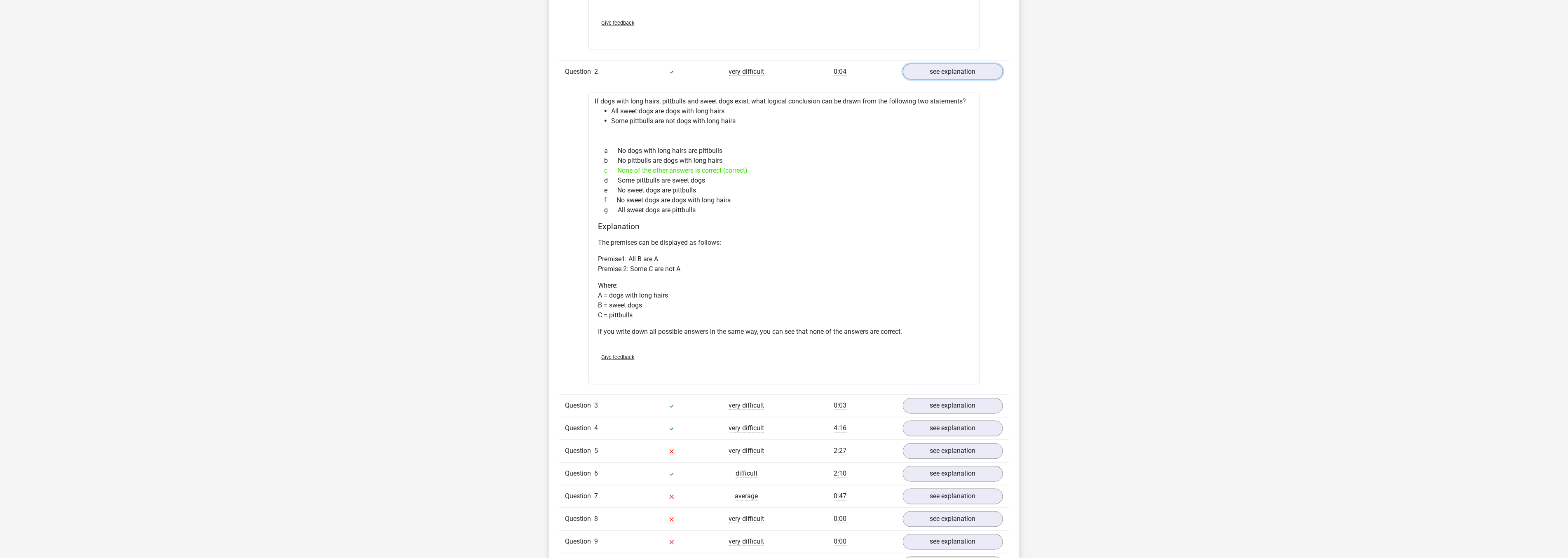
scroll to position [1008, 0]
click at [949, 398] on link "see explanation" at bounding box center [952, 402] width 115 height 18
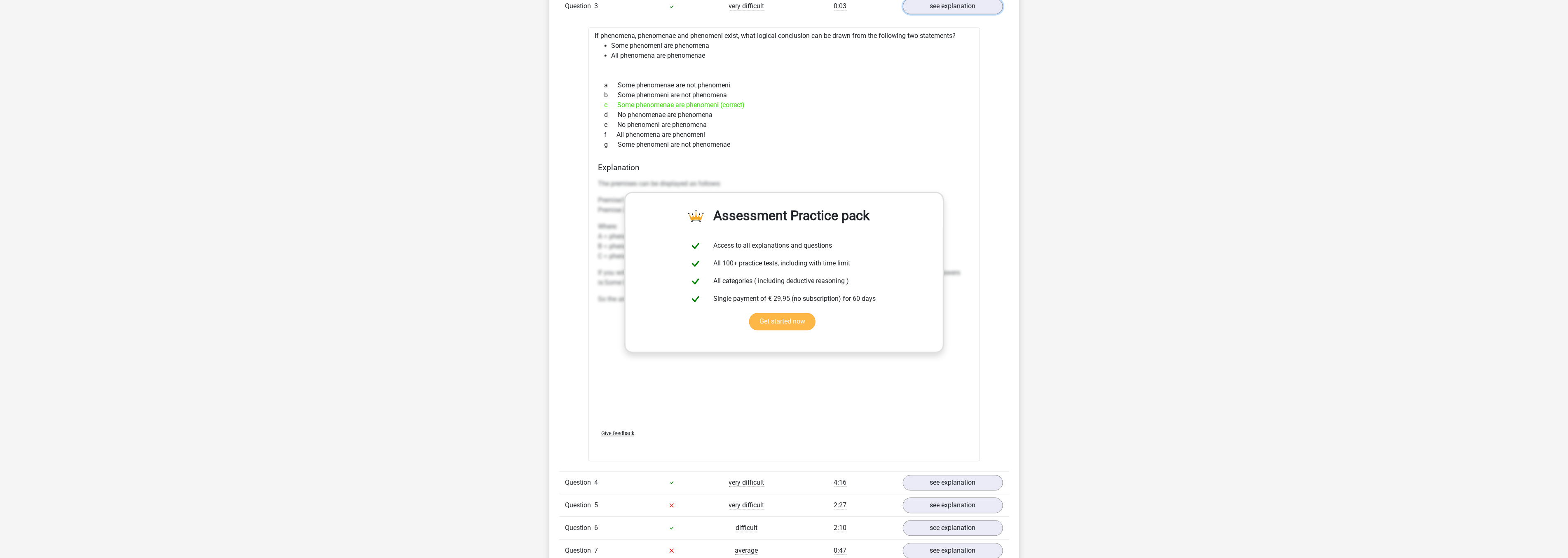
scroll to position [1421, 0]
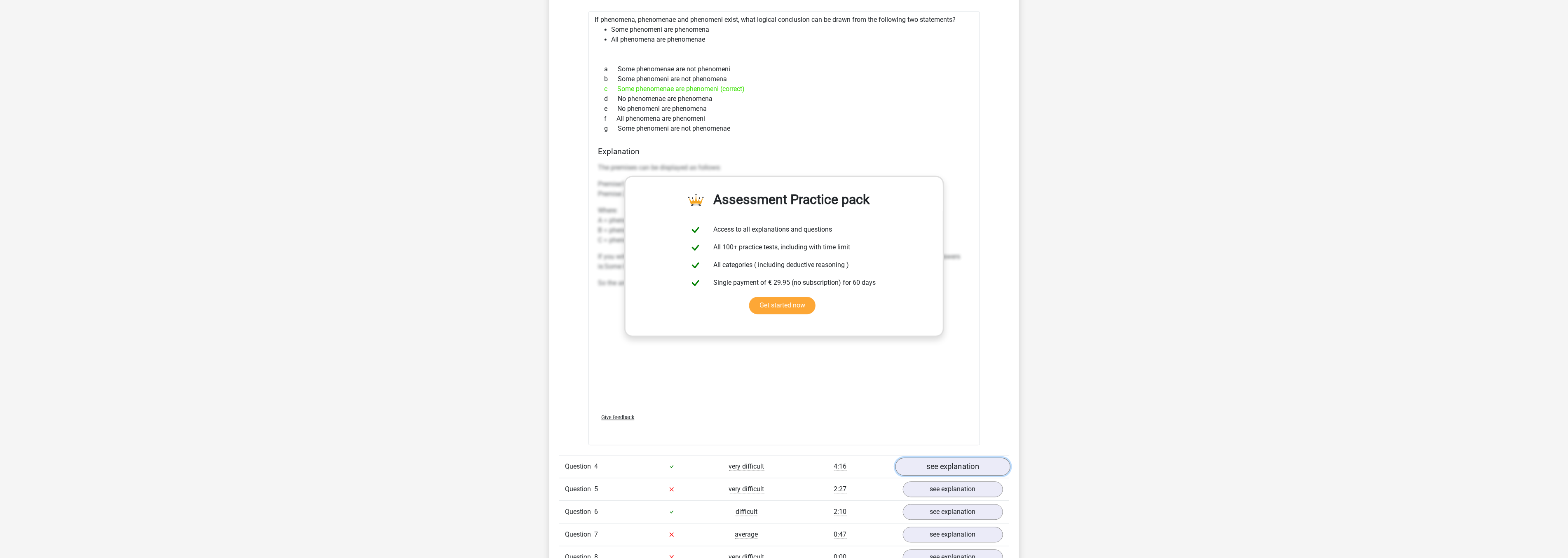
click at [935, 464] on link "see explanation" at bounding box center [952, 466] width 115 height 18
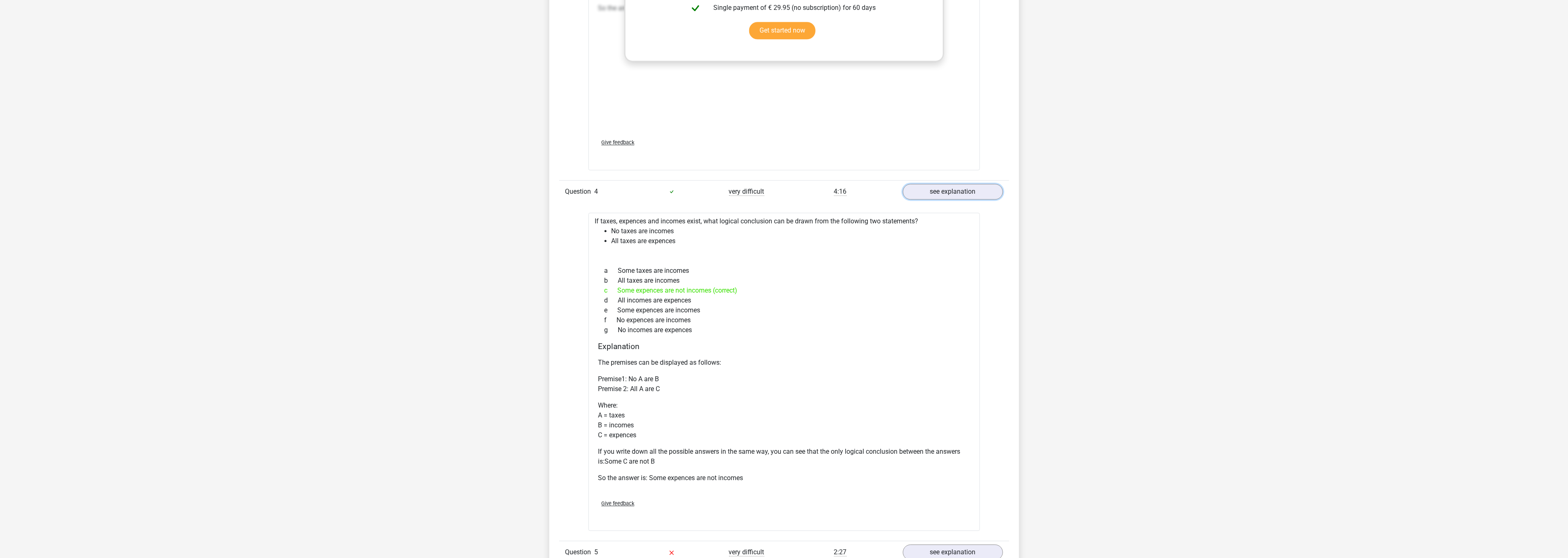
scroll to position [1741, 0]
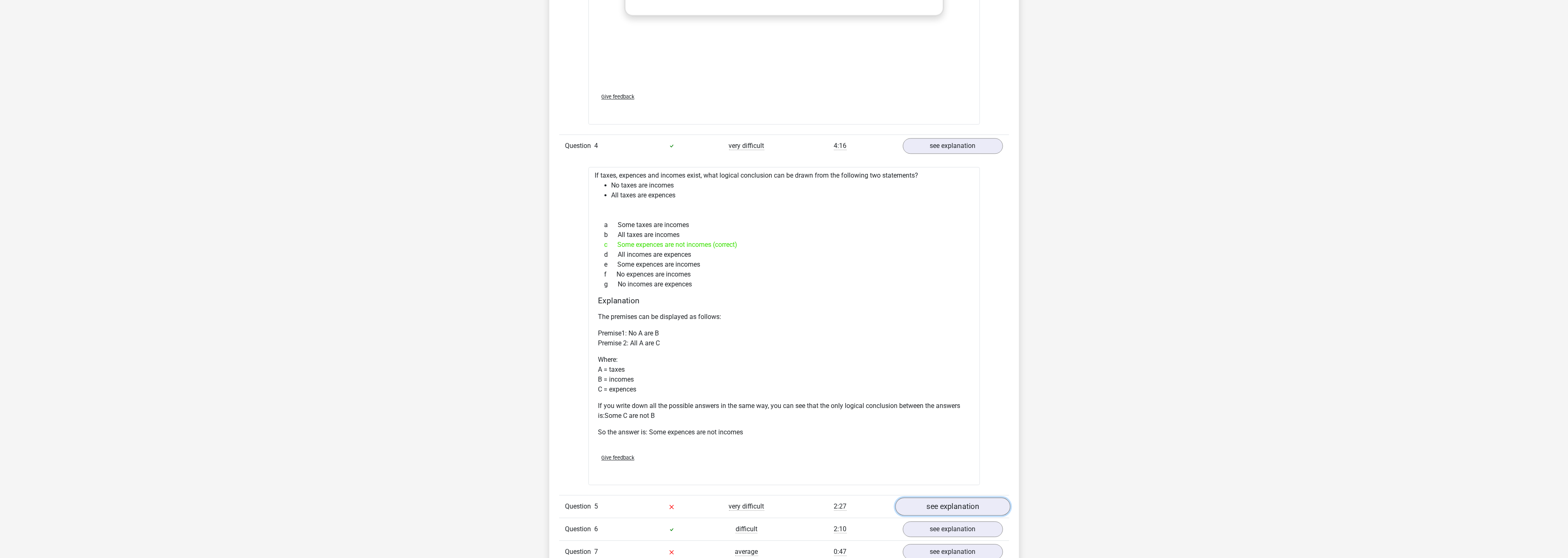
click at [924, 512] on link "see explanation" at bounding box center [952, 507] width 115 height 18
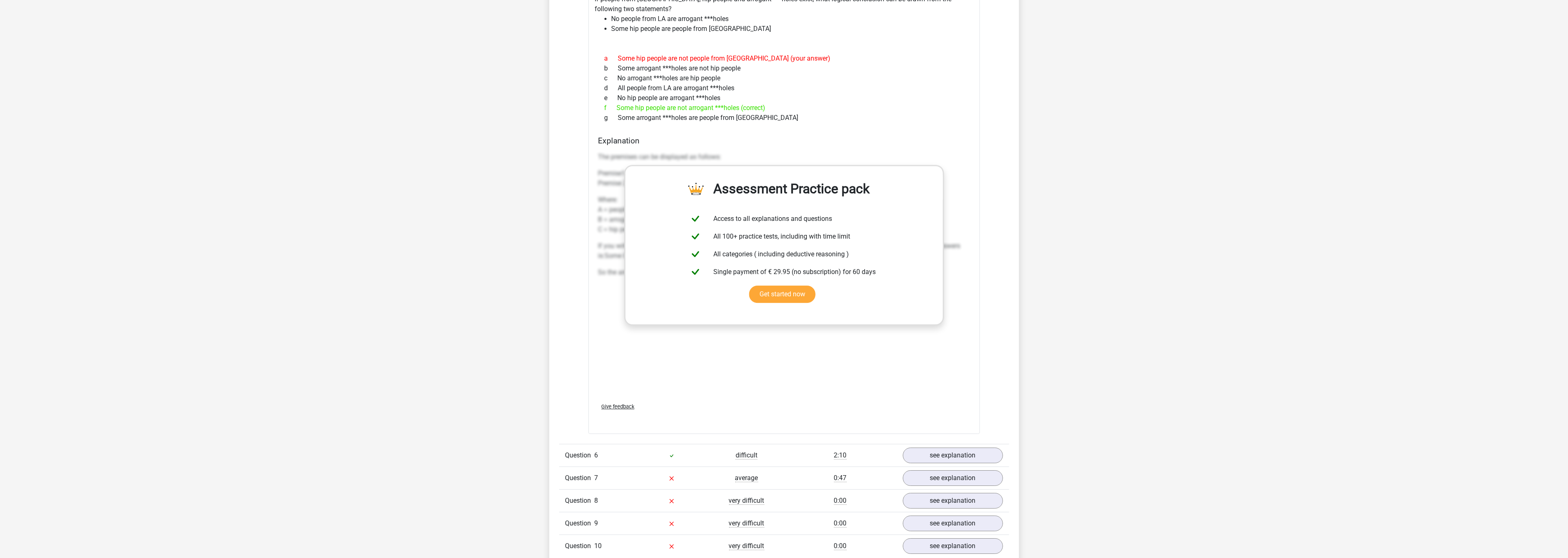
scroll to position [2291, 0]
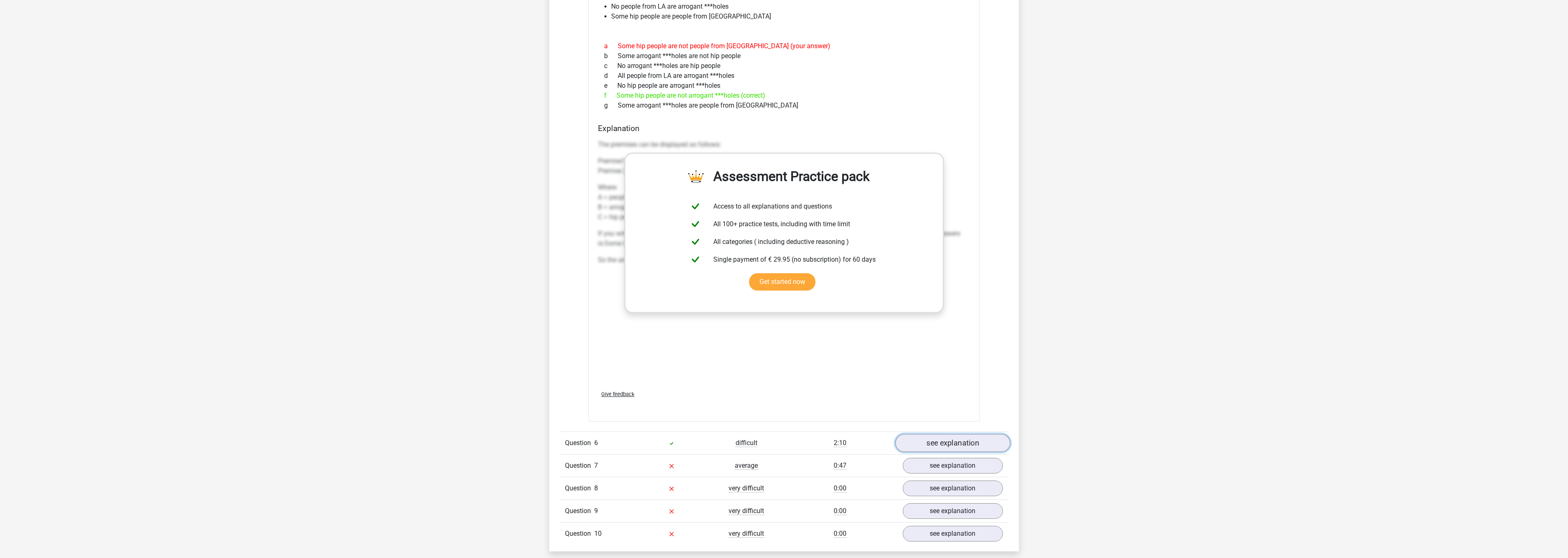
click at [927, 444] on link "see explanation" at bounding box center [952, 443] width 115 height 18
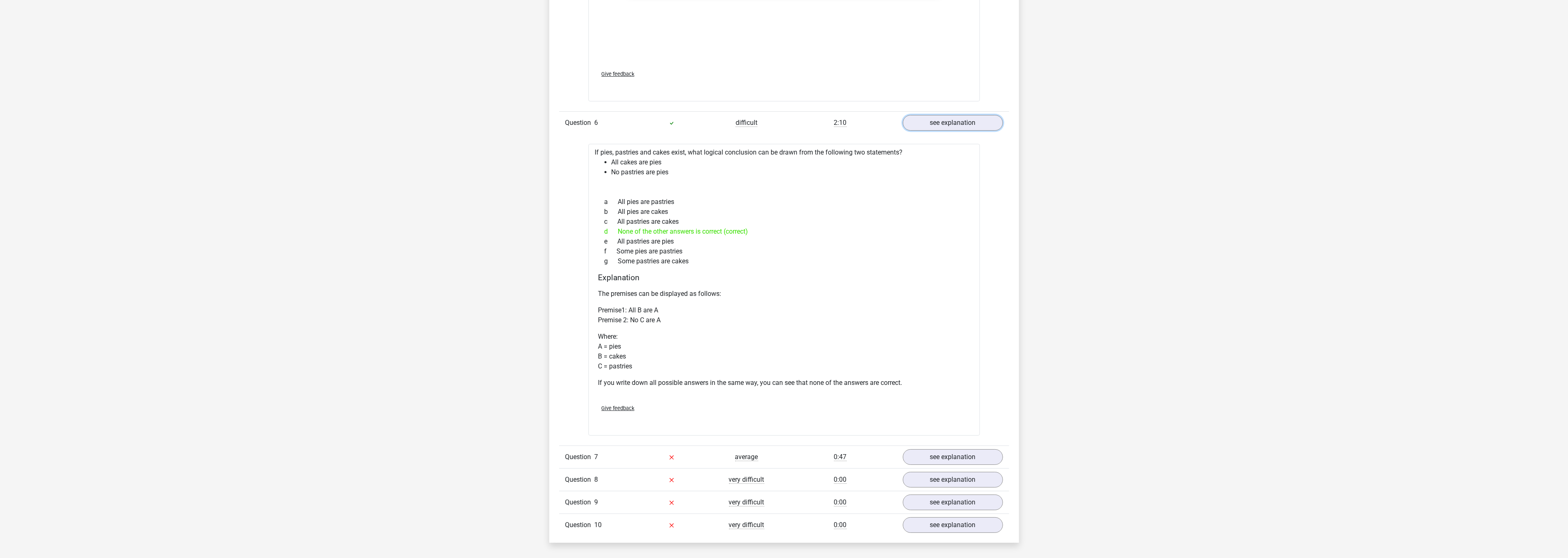
scroll to position [2611, 0]
click at [937, 456] on link "see explanation" at bounding box center [952, 457] width 115 height 18
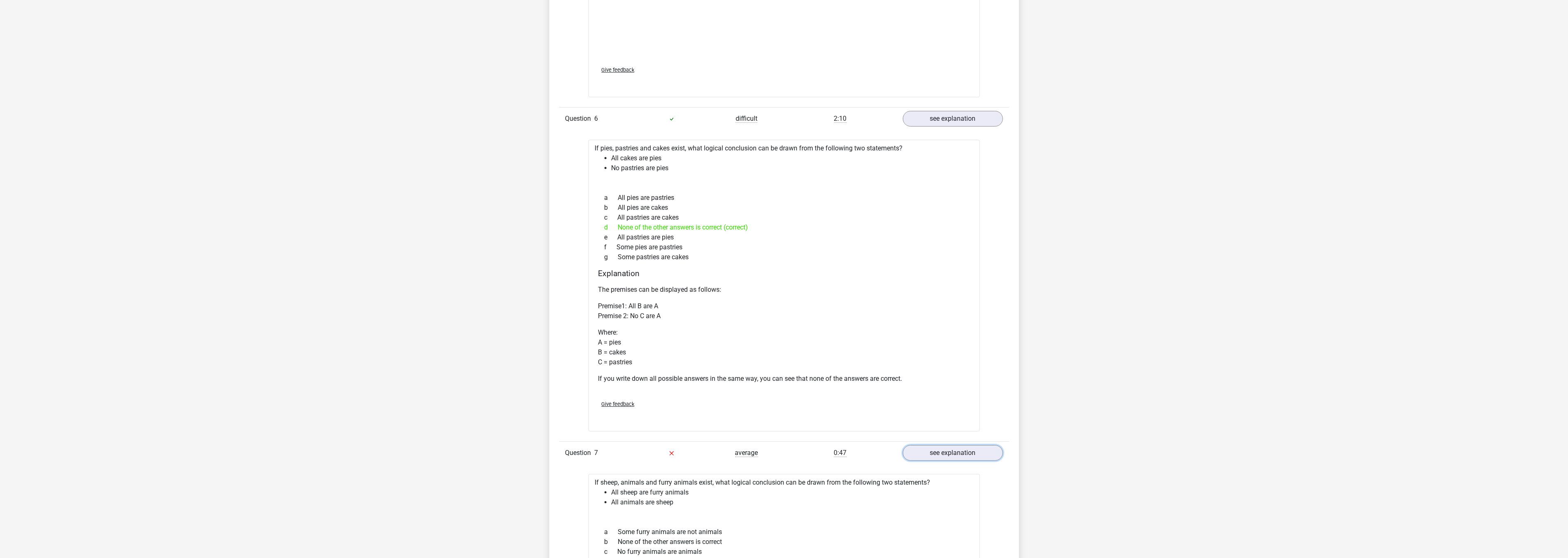
scroll to position [2662, 0]
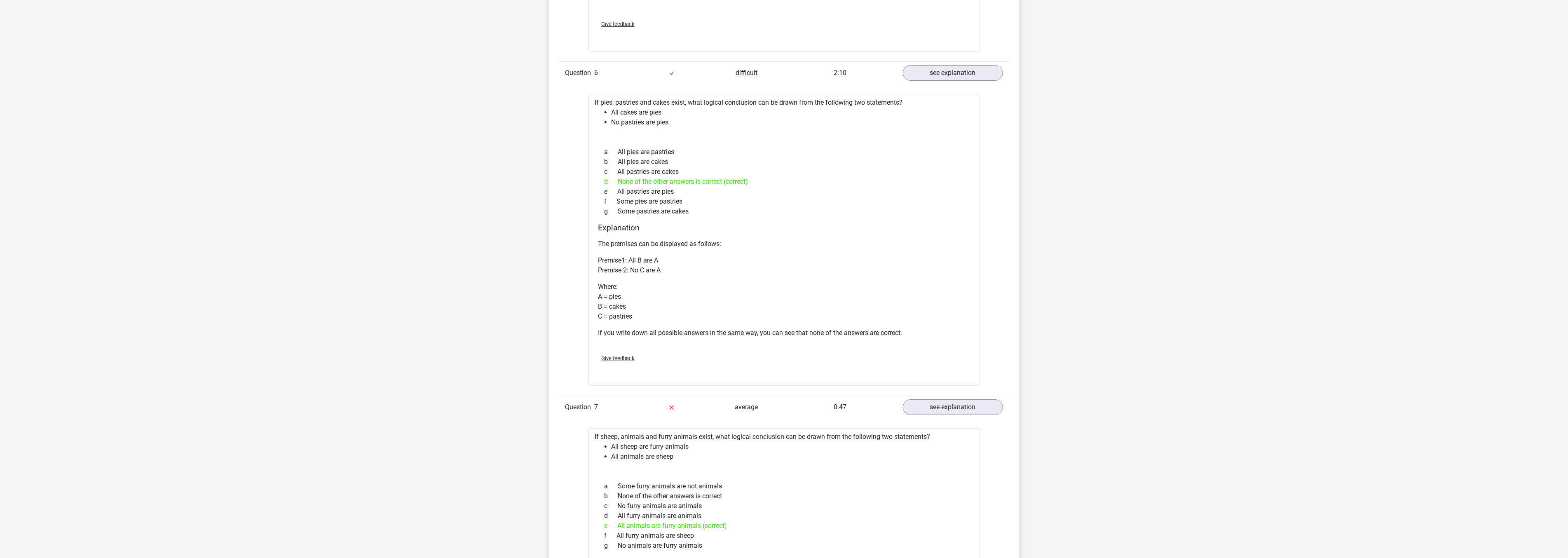
click at [727, 527] on div "e All animals are furry animals (correct)" at bounding box center [784, 525] width 372 height 10
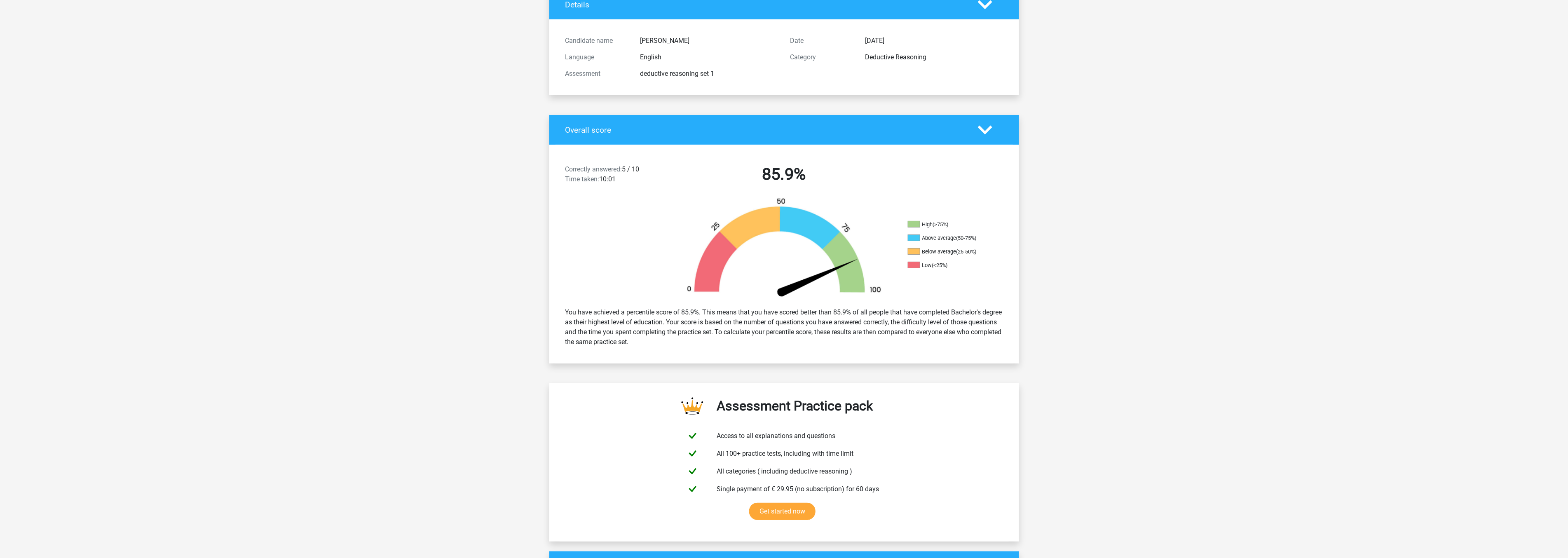
scroll to position [0, 0]
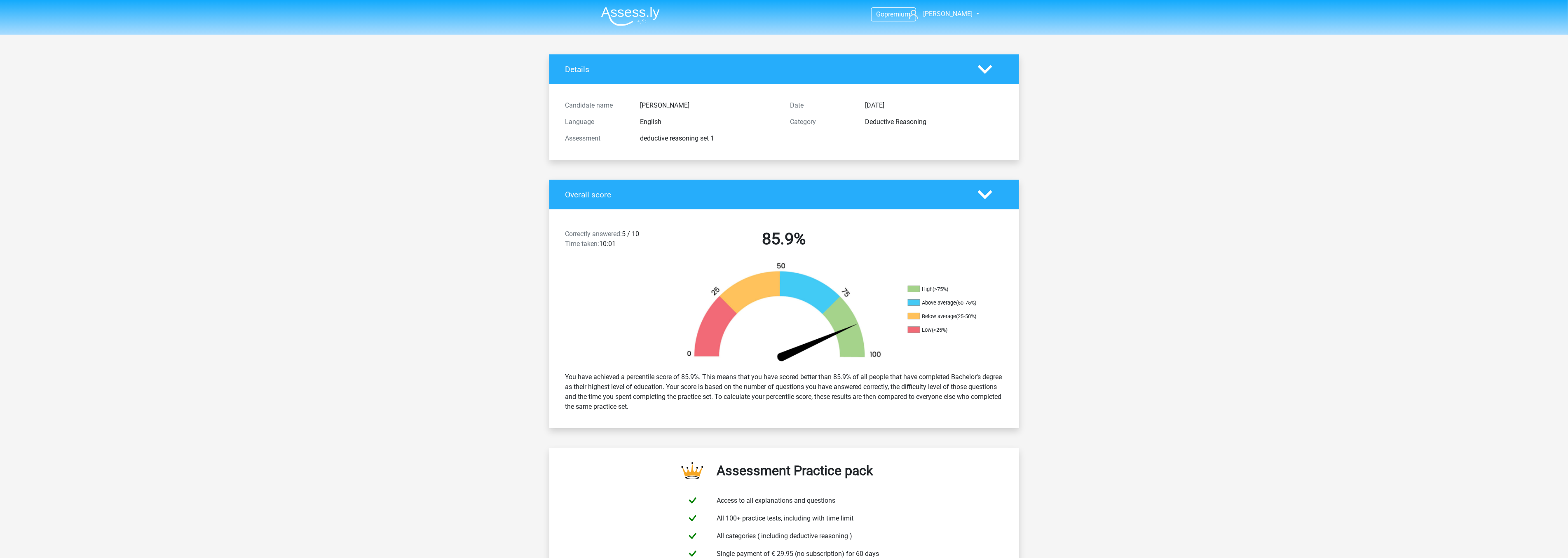
click at [638, 18] on img at bounding box center [631, 16] width 59 height 19
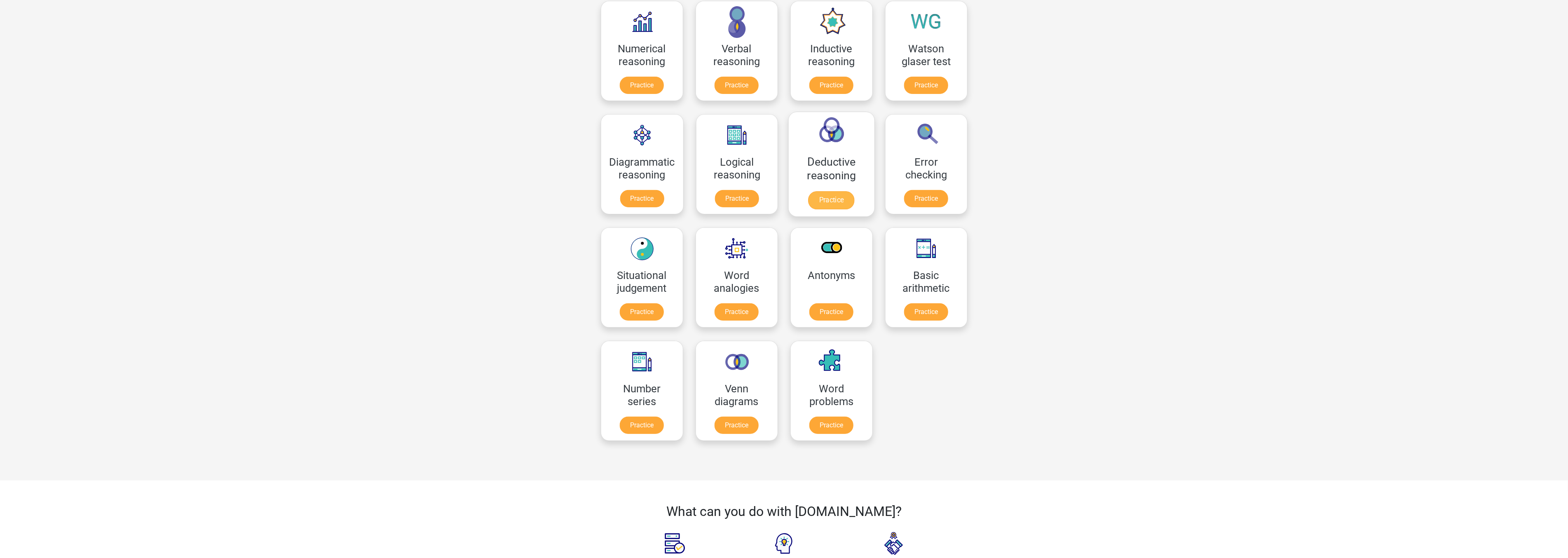
scroll to position [137, 0]
click at [828, 418] on link "Practice" at bounding box center [831, 427] width 46 height 18
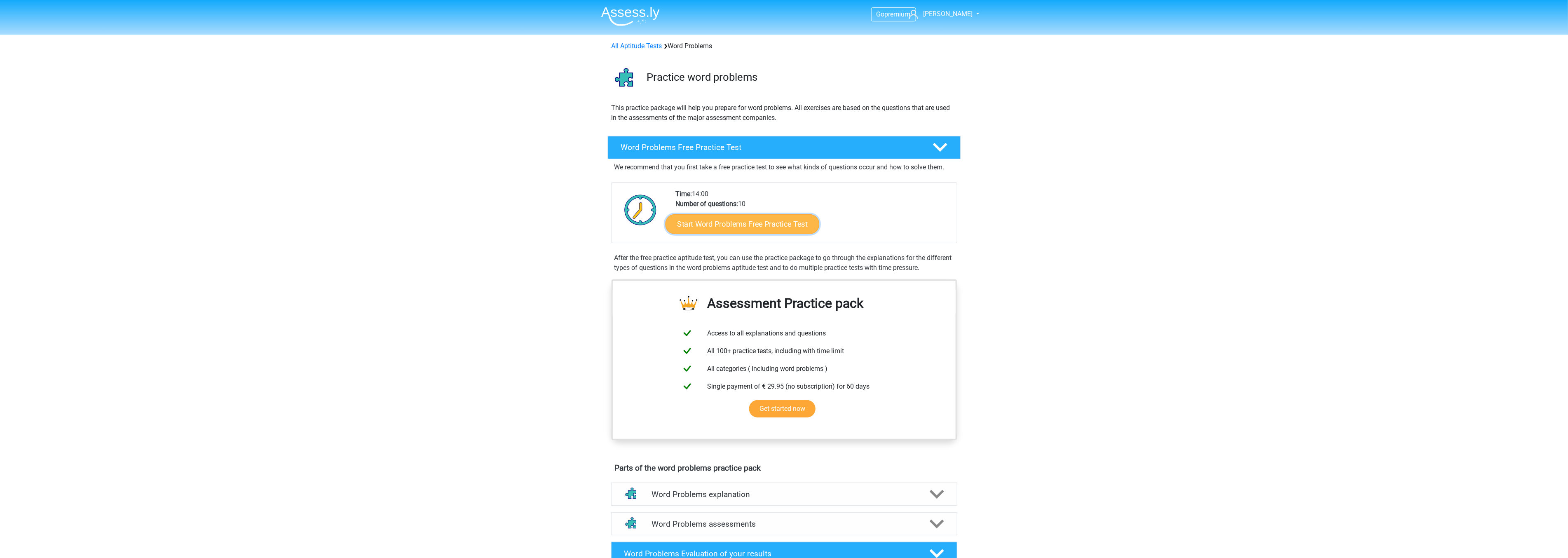
click at [762, 221] on link "Start Word Problems Free Practice Test" at bounding box center [741, 224] width 154 height 19
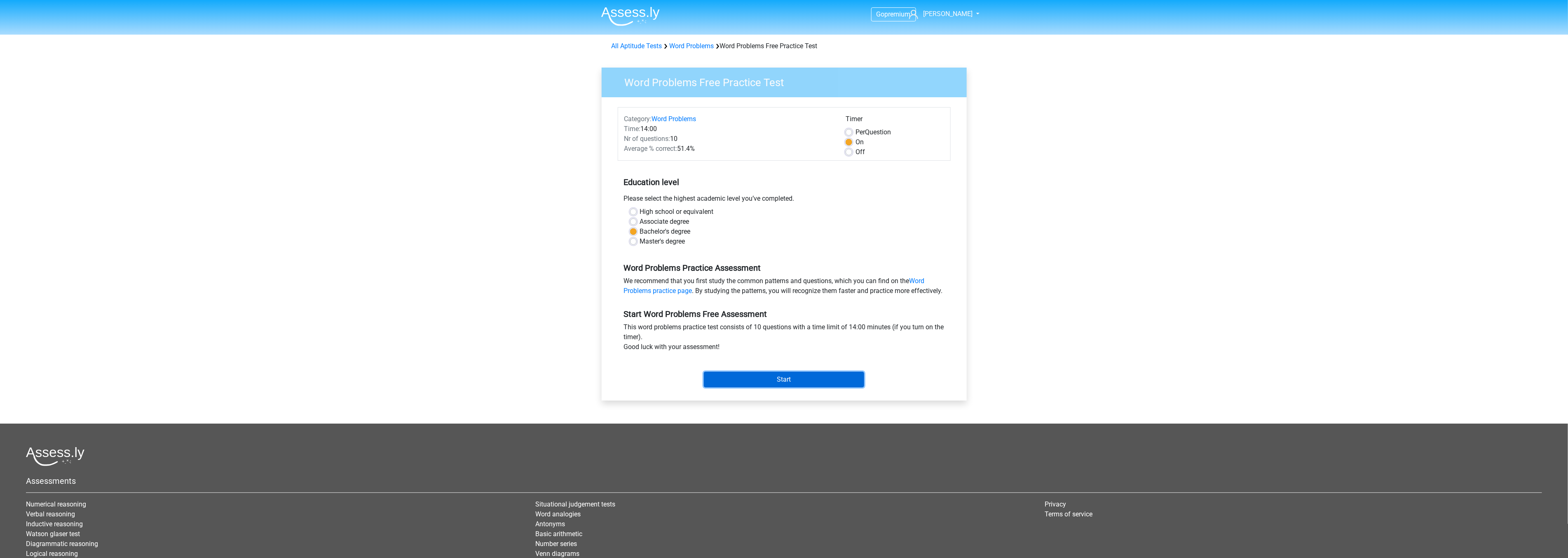
click at [767, 387] on input "Start" at bounding box center [784, 380] width 160 height 16
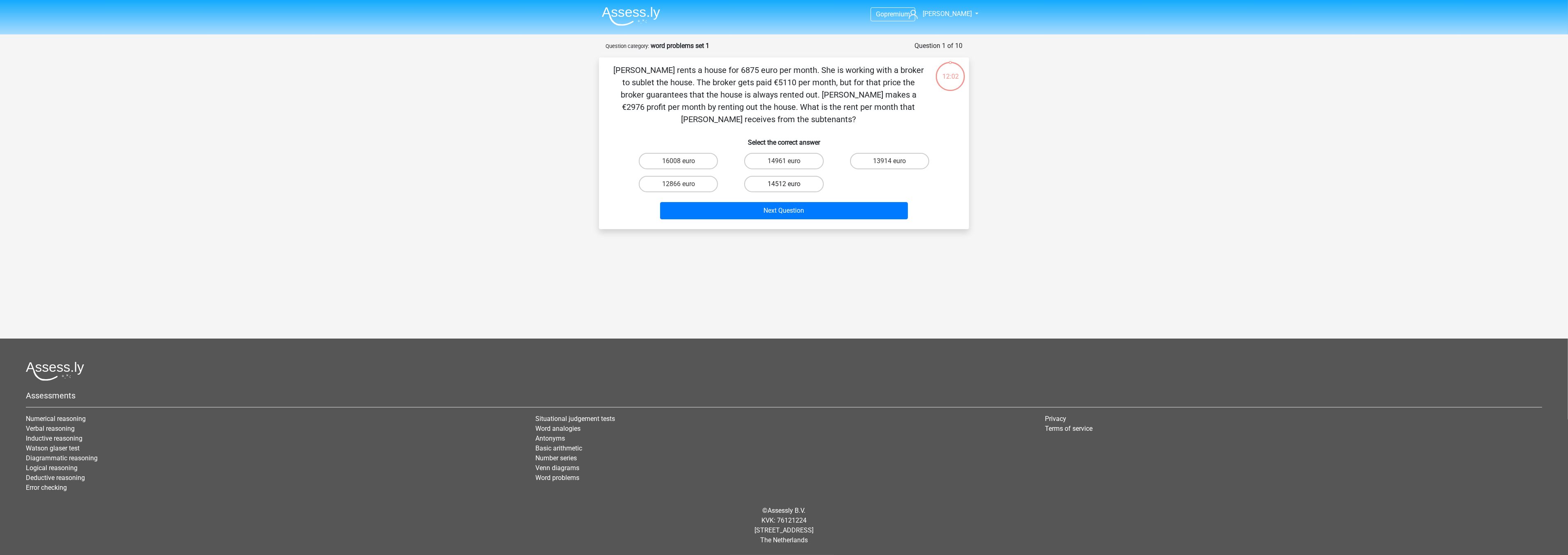
drag, startPoint x: 776, startPoint y: 146, endPoint x: 777, endPoint y: 170, distance: 24.0
click at [776, 153] on label "14961 euro" at bounding box center [784, 161] width 79 height 17
click at [784, 161] on input "14961 euro" at bounding box center [786, 164] width 5 height 5
radio input "true"
click at [781, 202] on button "Next Question" at bounding box center [784, 211] width 248 height 18
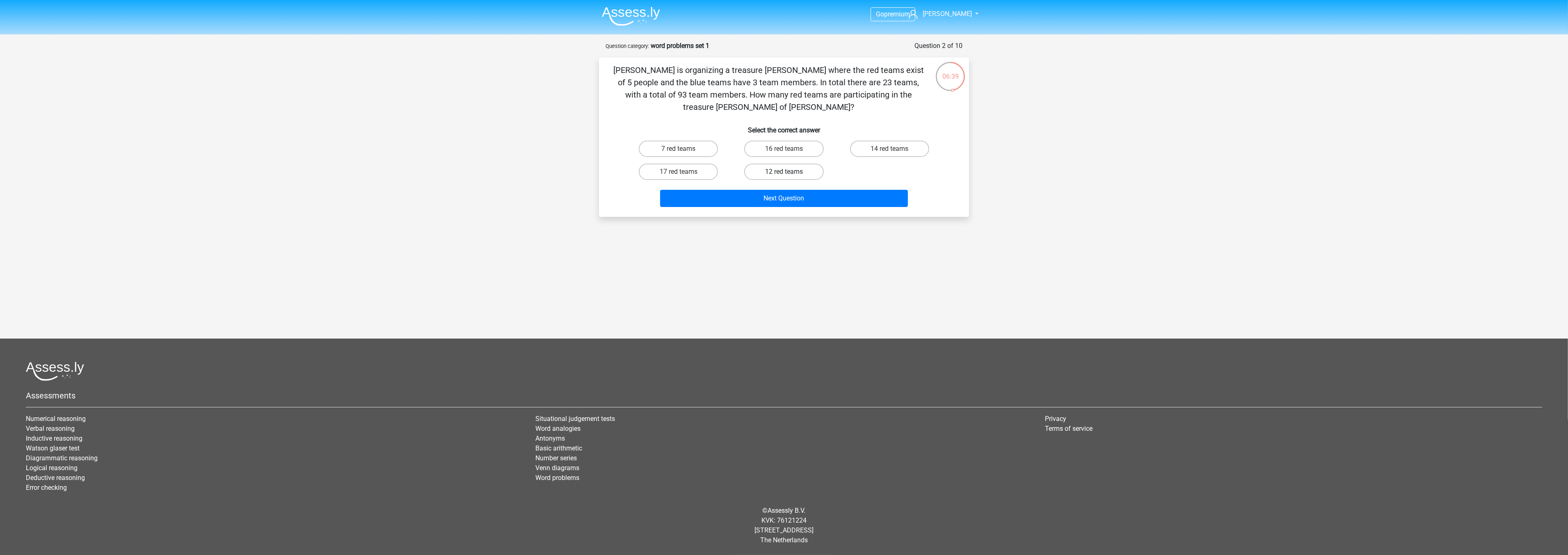
drag, startPoint x: 791, startPoint y: 158, endPoint x: 794, endPoint y: 165, distance: 7.6
click at [791, 164] on label "12 red teams" at bounding box center [784, 172] width 79 height 17
click at [789, 172] on input "12 red teams" at bounding box center [786, 174] width 5 height 5
radio input "true"
click at [805, 190] on button "Next Question" at bounding box center [784, 199] width 248 height 18
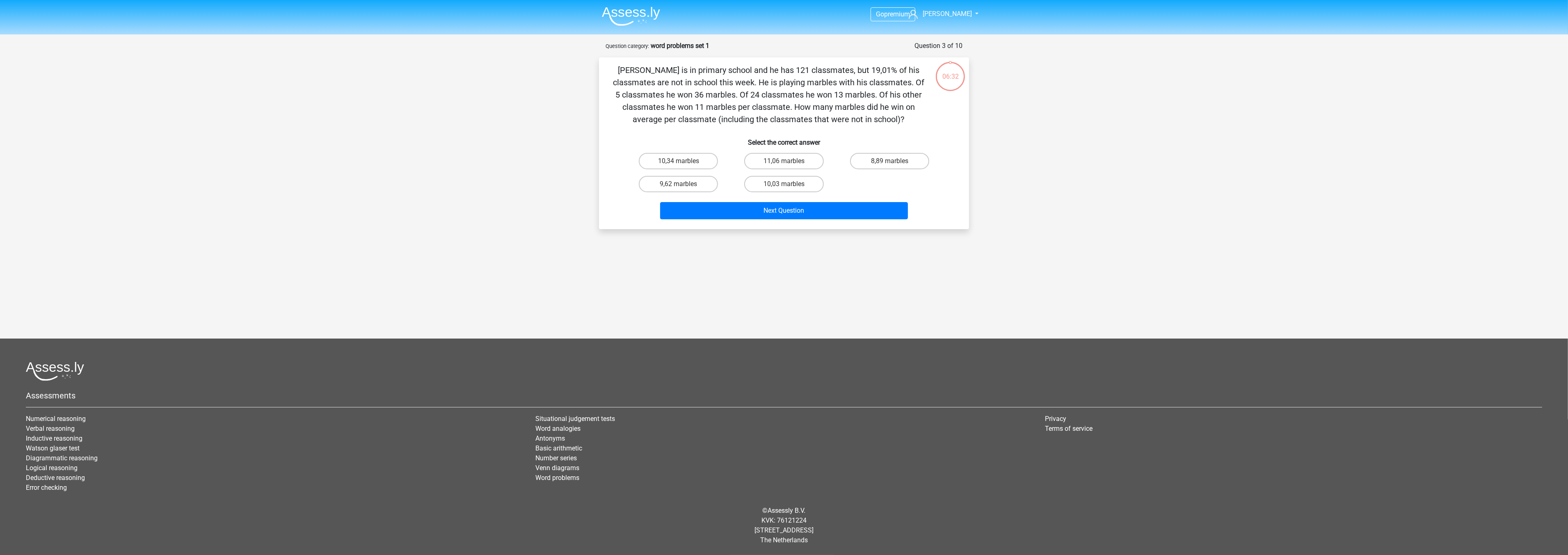
click at [798, 182] on label "10,03 marbles" at bounding box center [784, 184] width 79 height 17
click at [789, 184] on input "10,03 marbles" at bounding box center [786, 186] width 5 height 5
radio input "true"
drag, startPoint x: 696, startPoint y: 105, endPoint x: 714, endPoint y: 108, distance: 18.2
click at [714, 108] on p "Jacques is in primary school and he has 121 classmates, but 19,01% of his class…" at bounding box center [768, 95] width 313 height 61
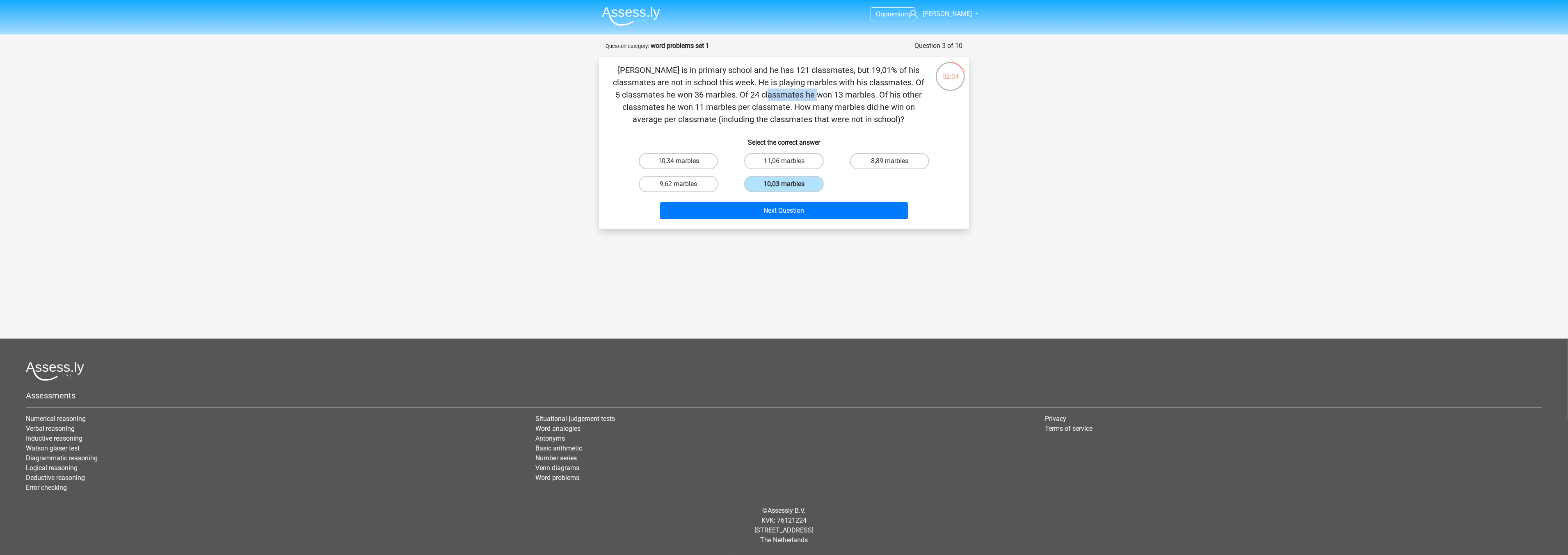
drag, startPoint x: 615, startPoint y: 92, endPoint x: 664, endPoint y: 96, distance: 49.2
click at [664, 96] on p "Jacques is in primary school and he has 121 classmates, but 19,01% of his class…" at bounding box center [768, 95] width 313 height 61
drag, startPoint x: 696, startPoint y: 107, endPoint x: 790, endPoint y: 111, distance: 94.1
click at [790, 111] on p "Jacques is in primary school and he has 121 classmates, but 19,01% of his class…" at bounding box center [768, 95] width 313 height 61
click at [762, 109] on p "Jacques is in primary school and he has 121 classmates, but 19,01% of his class…" at bounding box center [768, 95] width 313 height 61
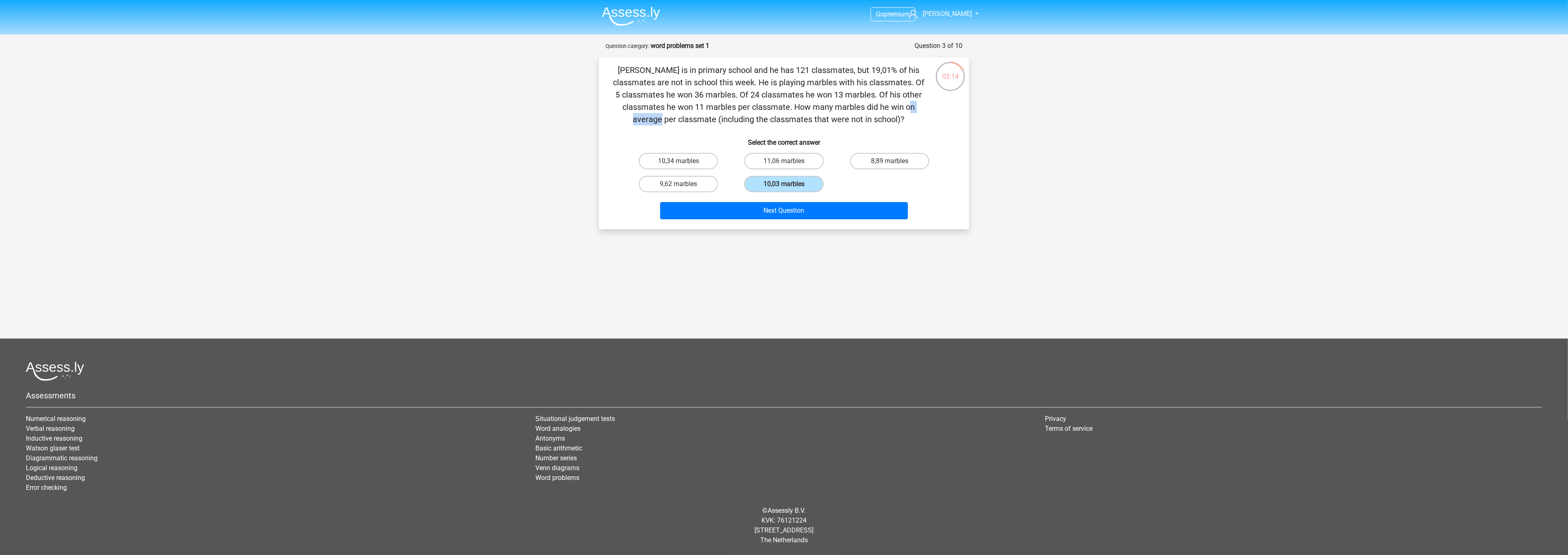
click at [762, 109] on p "Jacques is in primary school and he has 121 classmates, but 19,01% of his class…" at bounding box center [768, 95] width 313 height 61
drag, startPoint x: 696, startPoint y: 107, endPoint x: 788, endPoint y: 105, distance: 92.0
click at [788, 105] on p "Jacques is in primary school and he has 121 classmates, but 19,01% of his class…" at bounding box center [768, 95] width 313 height 61
drag, startPoint x: 753, startPoint y: 91, endPoint x: 843, endPoint y: 95, distance: 90.1
click at [843, 95] on p "Jacques is in primary school and he has 121 classmates, but 19,01% of his class…" at bounding box center [768, 95] width 313 height 61
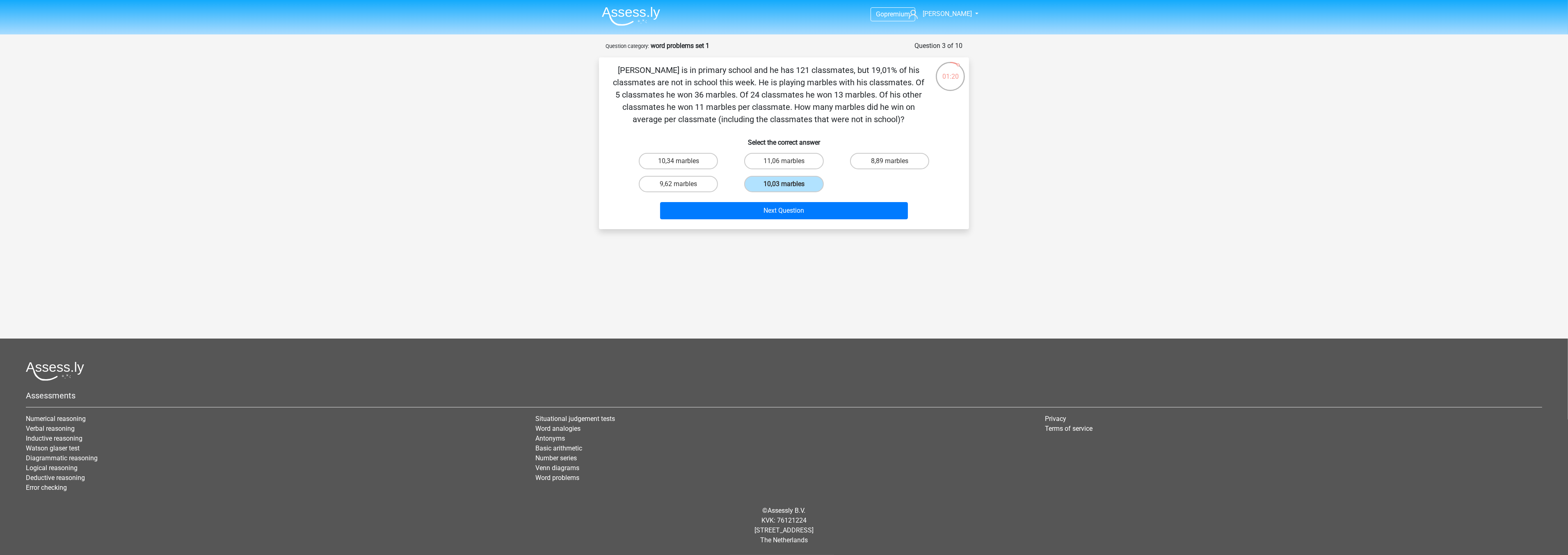
click at [845, 94] on p "Jacques is in primary school and he has 121 classmates, but 19,01% of his class…" at bounding box center [768, 95] width 313 height 61
drag, startPoint x: 834, startPoint y: 94, endPoint x: 873, endPoint y: 93, distance: 39.0
click at [873, 93] on p "Jacques is in primary school and he has 121 classmates, but 19,01% of his class…" at bounding box center [768, 95] width 313 height 61
drag, startPoint x: 692, startPoint y: 91, endPoint x: 716, endPoint y: 91, distance: 24.0
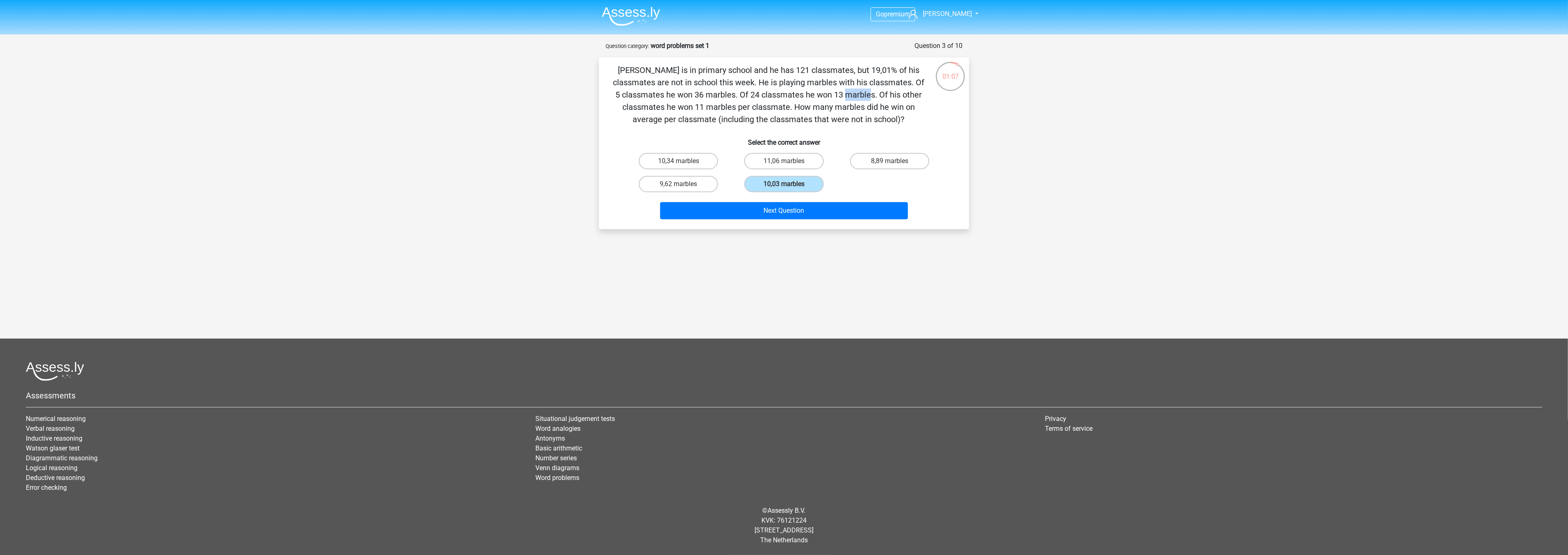
click at [716, 91] on p "Jacques is in primary school and he has 121 classmates, but 19,01% of his class…" at bounding box center [768, 95] width 313 height 61
drag, startPoint x: 791, startPoint y: 121, endPoint x: 887, endPoint y: 120, distance: 96.0
click at [887, 120] on p "Jacques is in primary school and he has 121 classmates, but 19,01% of his class…" at bounding box center [768, 95] width 313 height 61
drag, startPoint x: 697, startPoint y: 94, endPoint x: 704, endPoint y: 93, distance: 7.1
click at [704, 93] on p "Jacques is in primary school and he has 121 classmates, but 19,01% of his class…" at bounding box center [768, 95] width 313 height 61
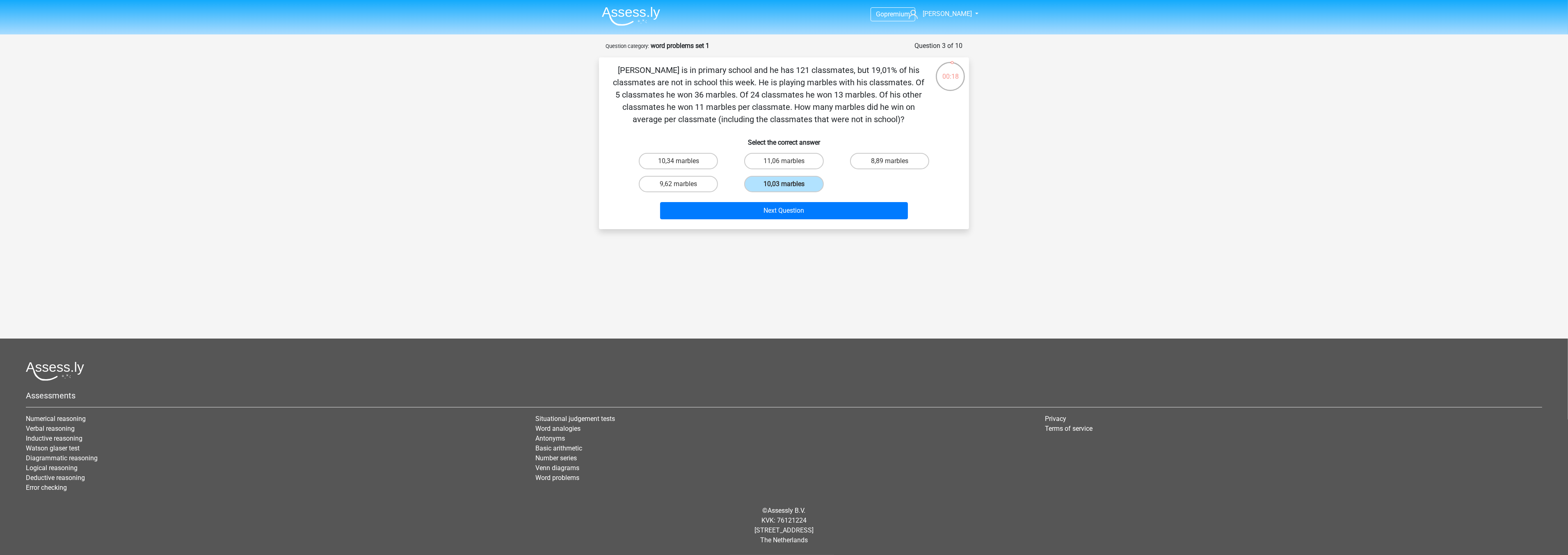
click at [752, 92] on p "Jacques is in primary school and he has 121 classmates, but 19,01% of his class…" at bounding box center [768, 95] width 313 height 61
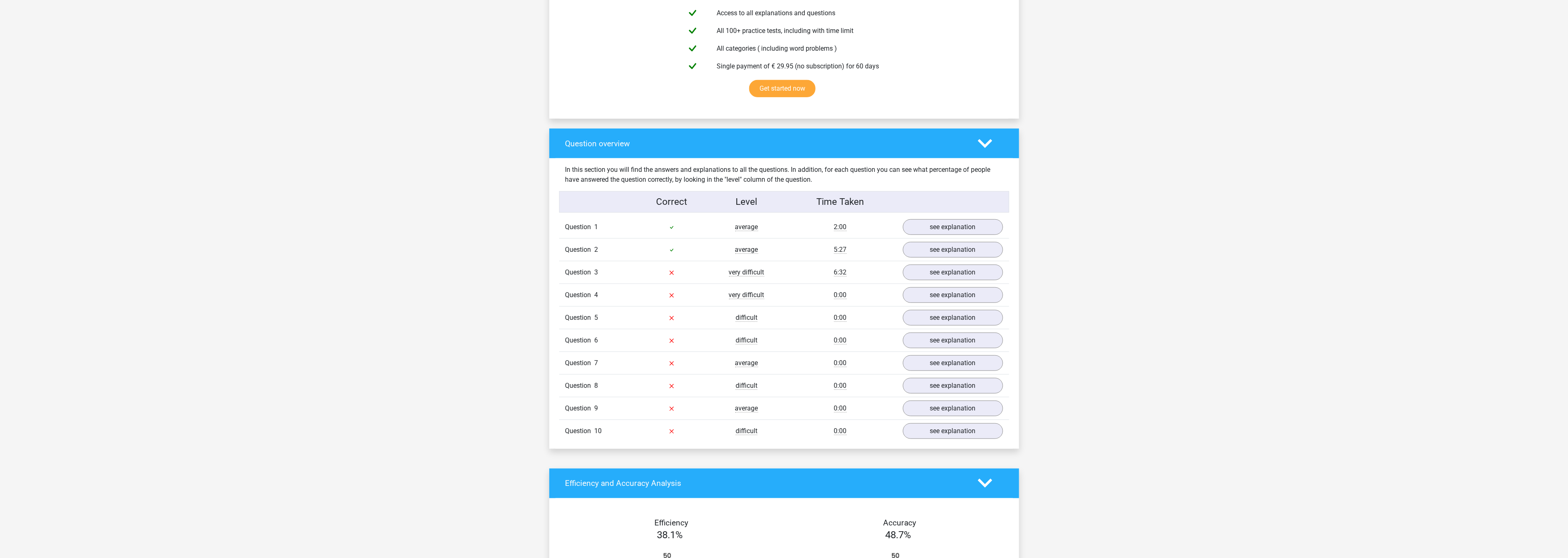
scroll to position [504, 0]
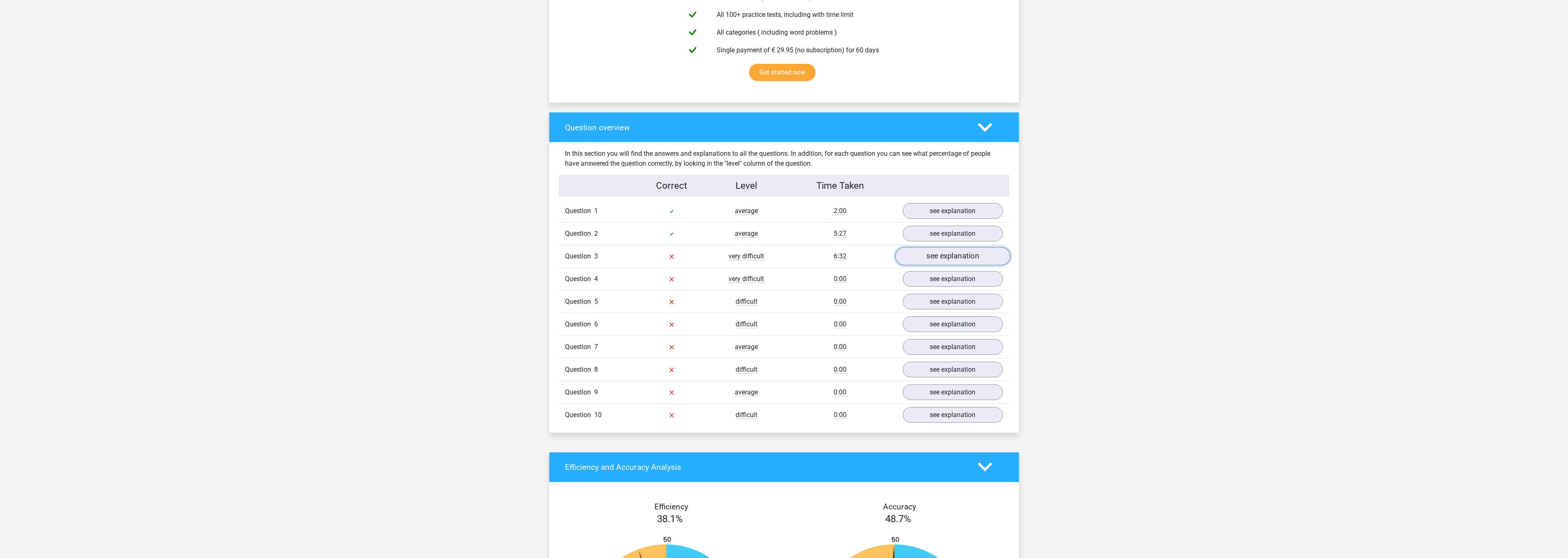
click at [940, 256] on link "see explanation" at bounding box center [952, 256] width 115 height 18
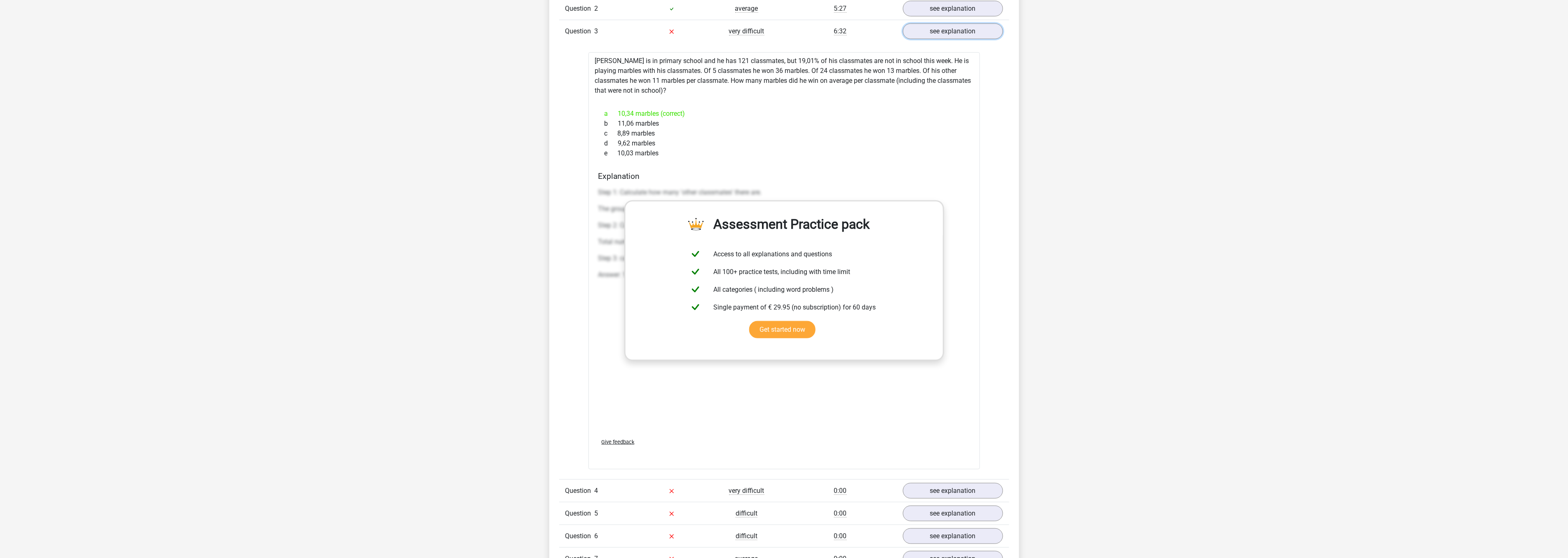
scroll to position [733, 0]
drag, startPoint x: 664, startPoint y: 215, endPoint x: 714, endPoint y: 155, distance: 78.1
click at [714, 156] on div "a 10,34 marbles (correct) b 11,06 marbles c 8,89 marbles d 9,62 marbles e 10,03…" at bounding box center [784, 130] width 372 height 56
drag, startPoint x: 674, startPoint y: 122, endPoint x: 854, endPoint y: 108, distance: 180.5
click at [854, 108] on div "a 10,34 marbles (correct)" at bounding box center [784, 109] width 372 height 10
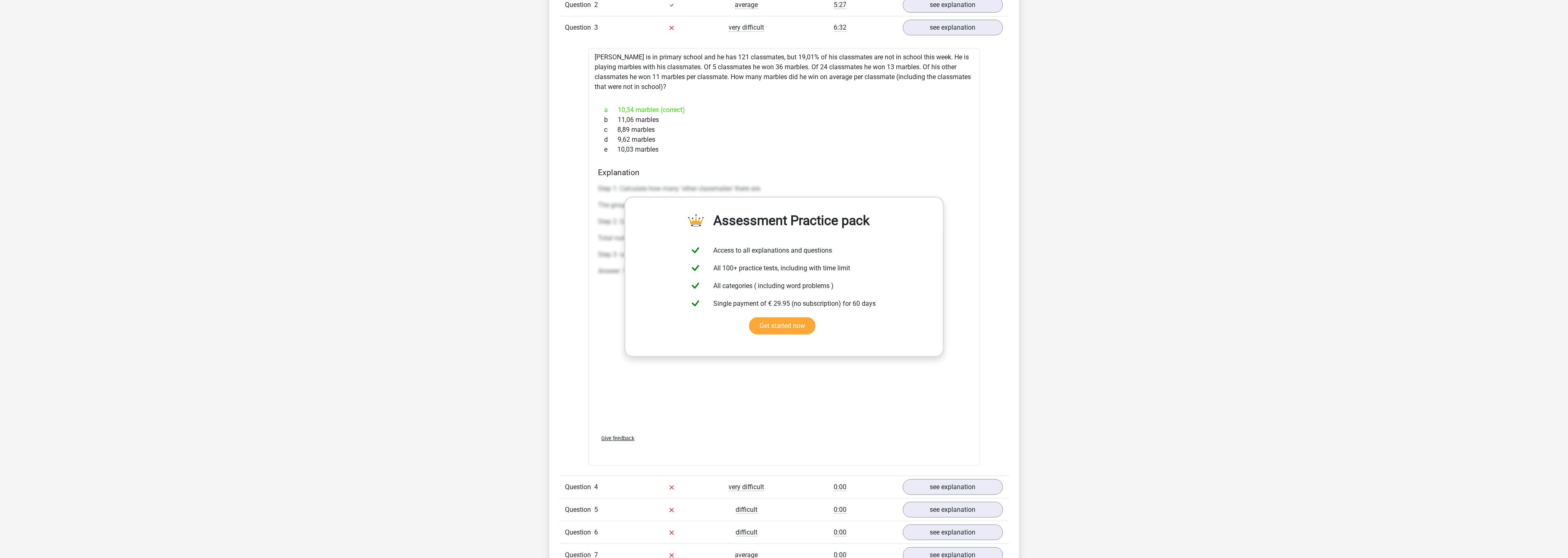
drag, startPoint x: 1158, startPoint y: 101, endPoint x: 1091, endPoint y: 209, distance: 127.1
click at [1091, 209] on div "Go premium Katrina katrinacastles@gmail.com" at bounding box center [784, 384] width 1568 height 2234
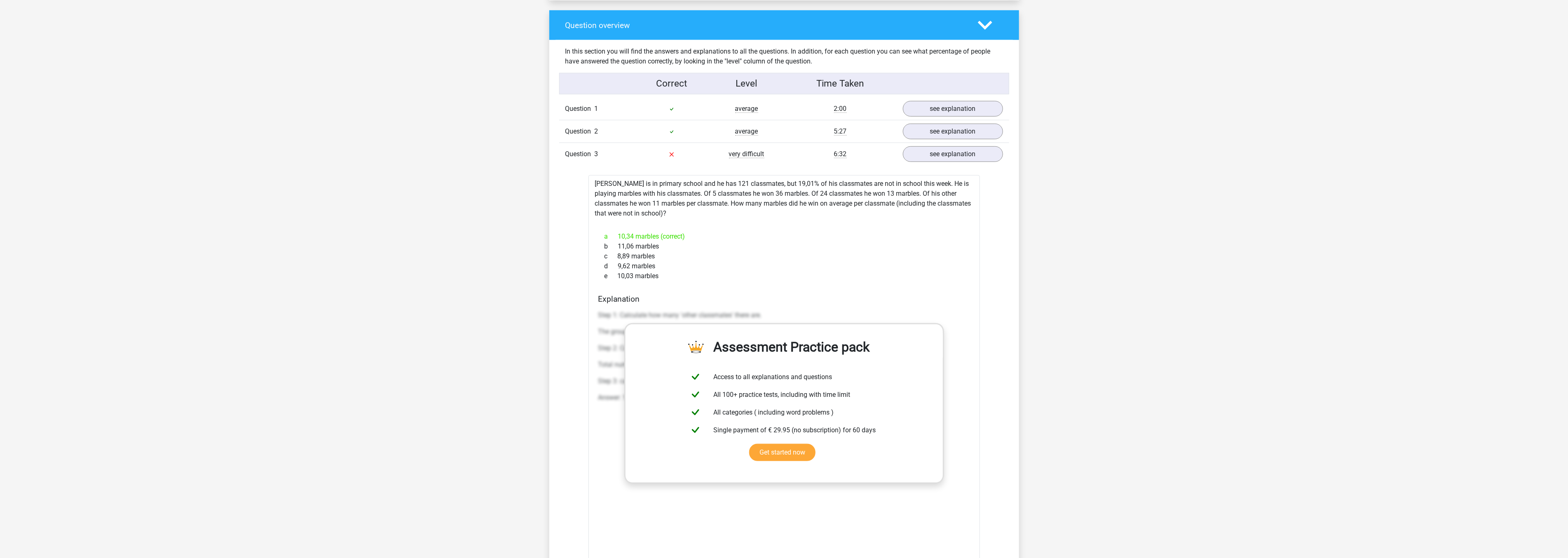
scroll to position [596, 0]
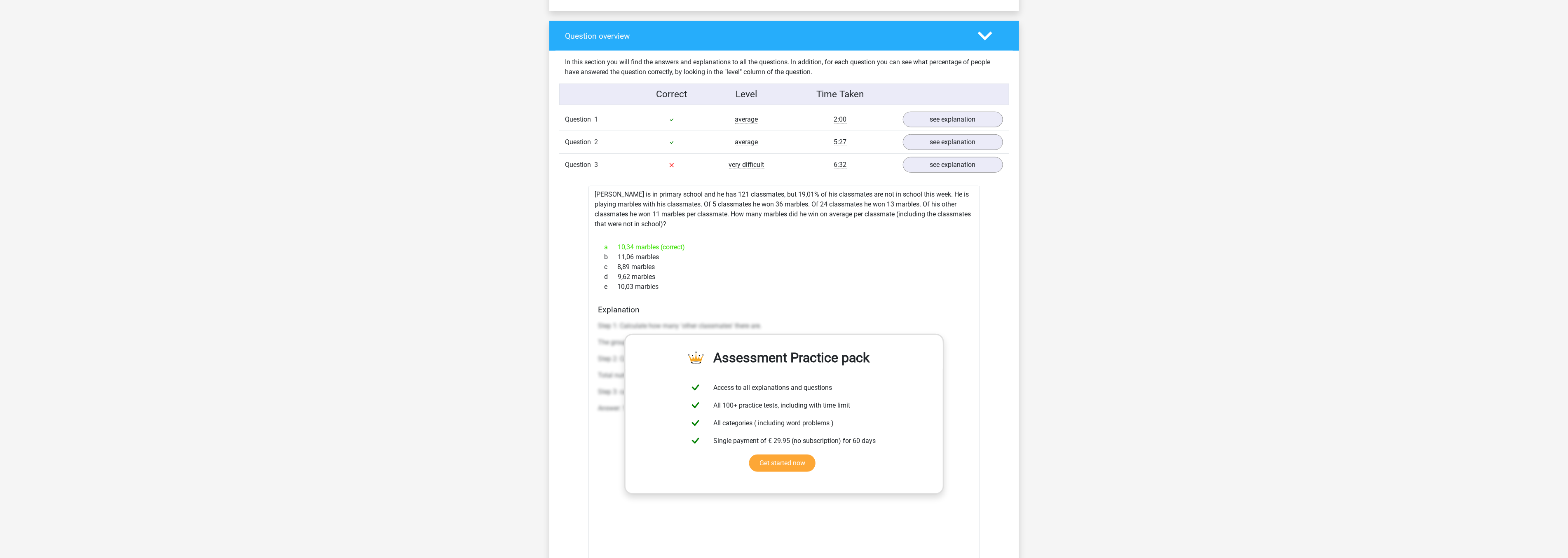
drag, startPoint x: 594, startPoint y: 191, endPoint x: 689, endPoint y: 225, distance: 100.9
click at [689, 225] on div "Jacques is in primary school and he has 121 classmates, but 19,01% of his class…" at bounding box center [784, 394] width 391 height 417
copy div "Jacques is in primary school and he has 121 classmates, but 19,01% of his class…"
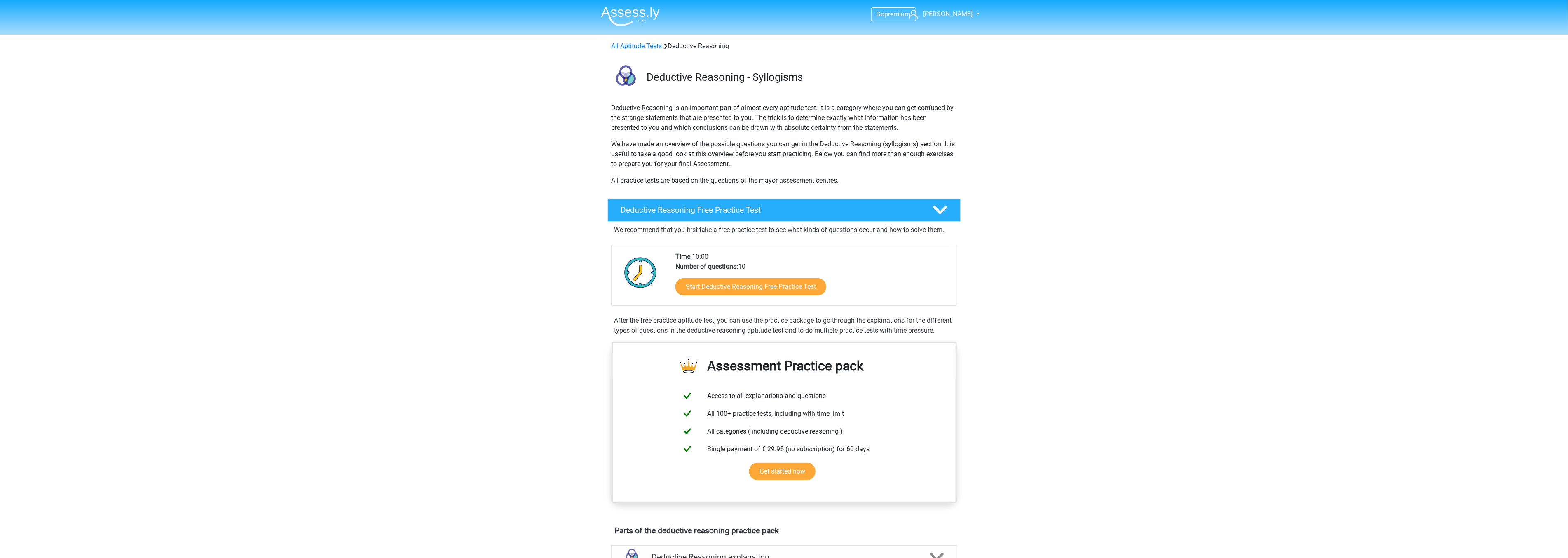
click at [631, 10] on img at bounding box center [631, 16] width 59 height 19
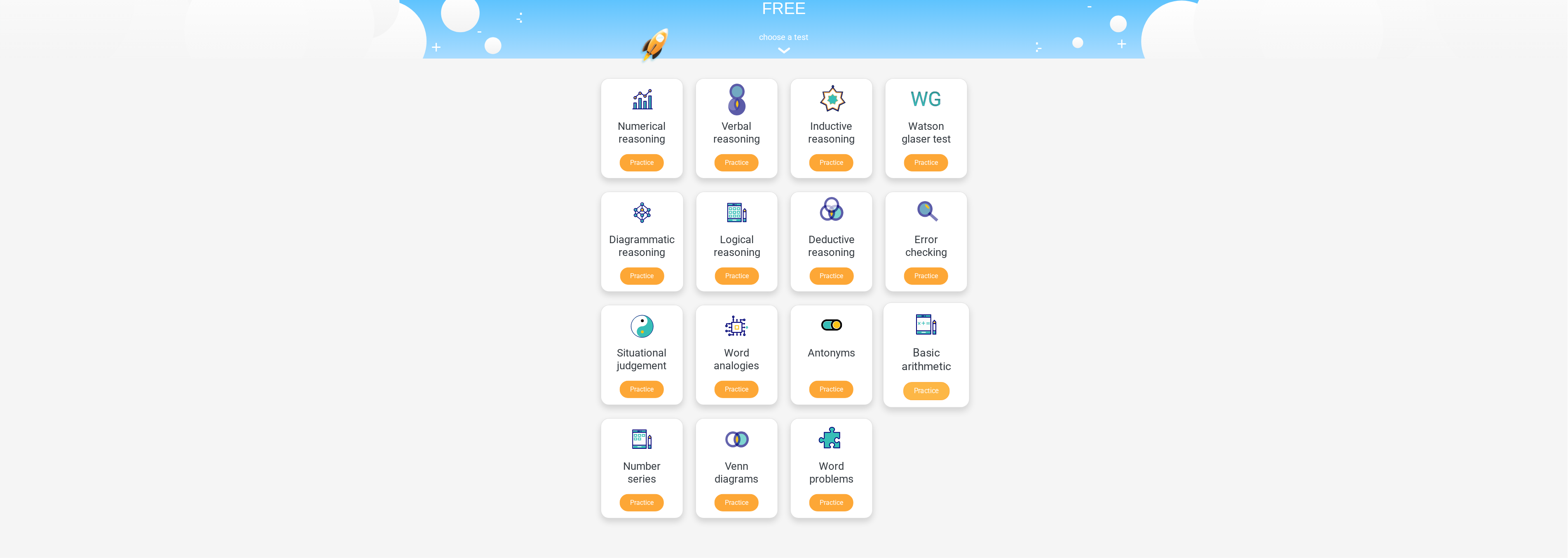
scroll to position [46, 0]
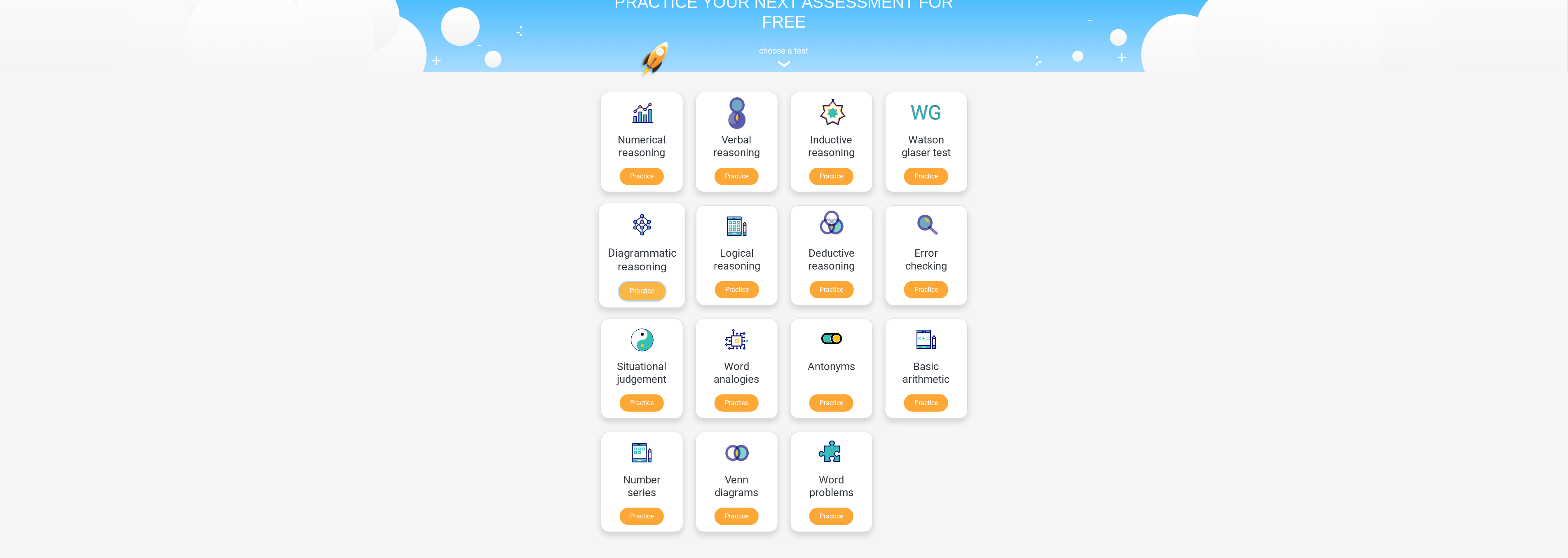
click at [636, 283] on link "Practice" at bounding box center [642, 291] width 46 height 18
click at [808, 283] on link "Practice" at bounding box center [831, 291] width 46 height 18
click at [727, 283] on link "Practice" at bounding box center [737, 291] width 46 height 18
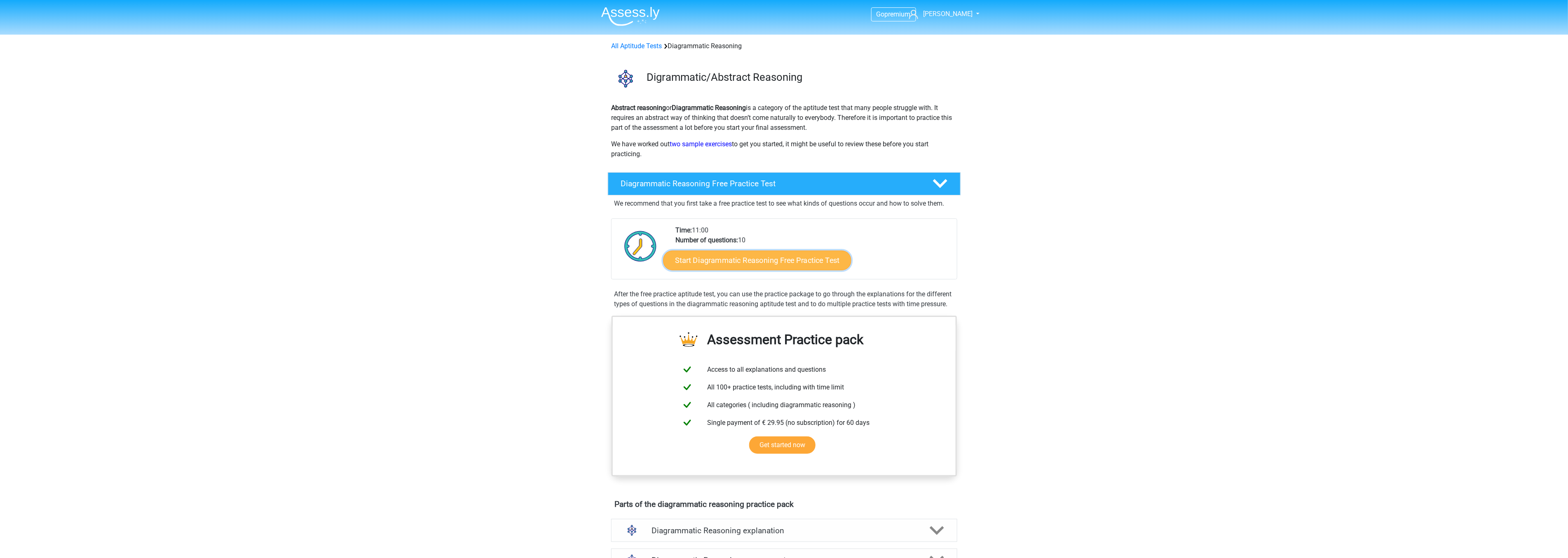
click at [737, 262] on link "Start Diagrammatic Reasoning Free Practice Test" at bounding box center [757, 260] width 188 height 19
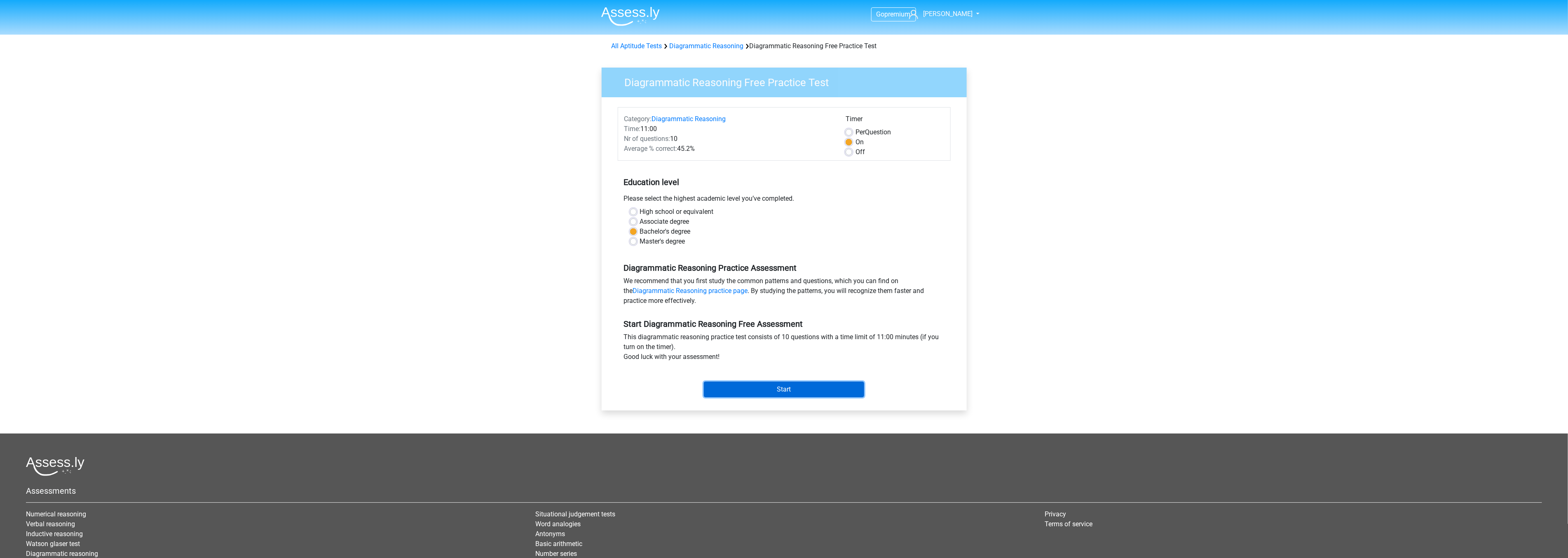
click at [776, 385] on input "Start" at bounding box center [784, 390] width 160 height 16
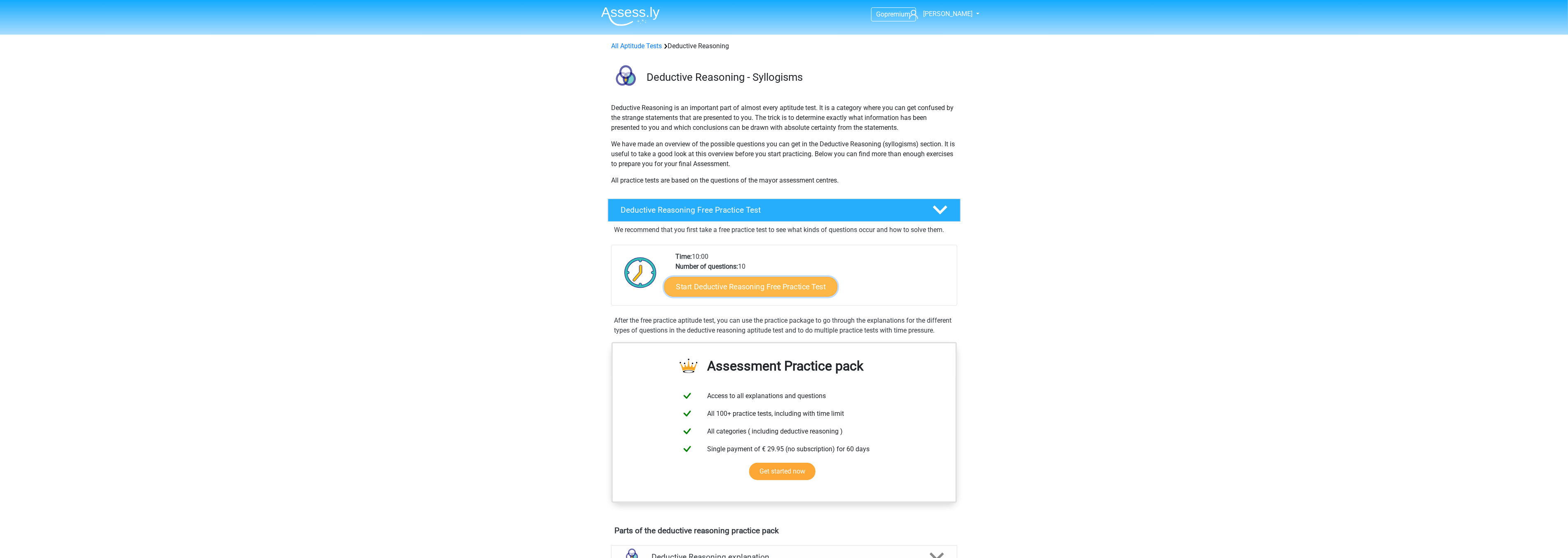
click at [774, 282] on link "Start Deductive Reasoning Free Practice Test" at bounding box center [750, 286] width 173 height 19
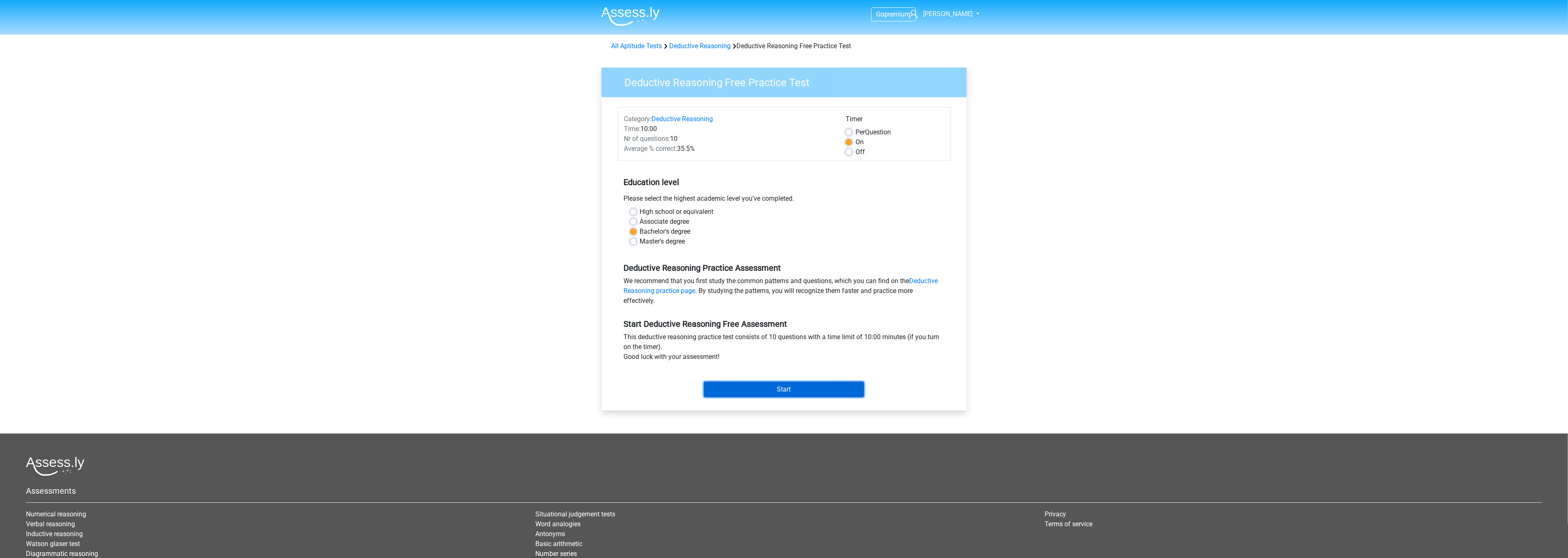
click at [776, 388] on input "Start" at bounding box center [784, 390] width 160 height 16
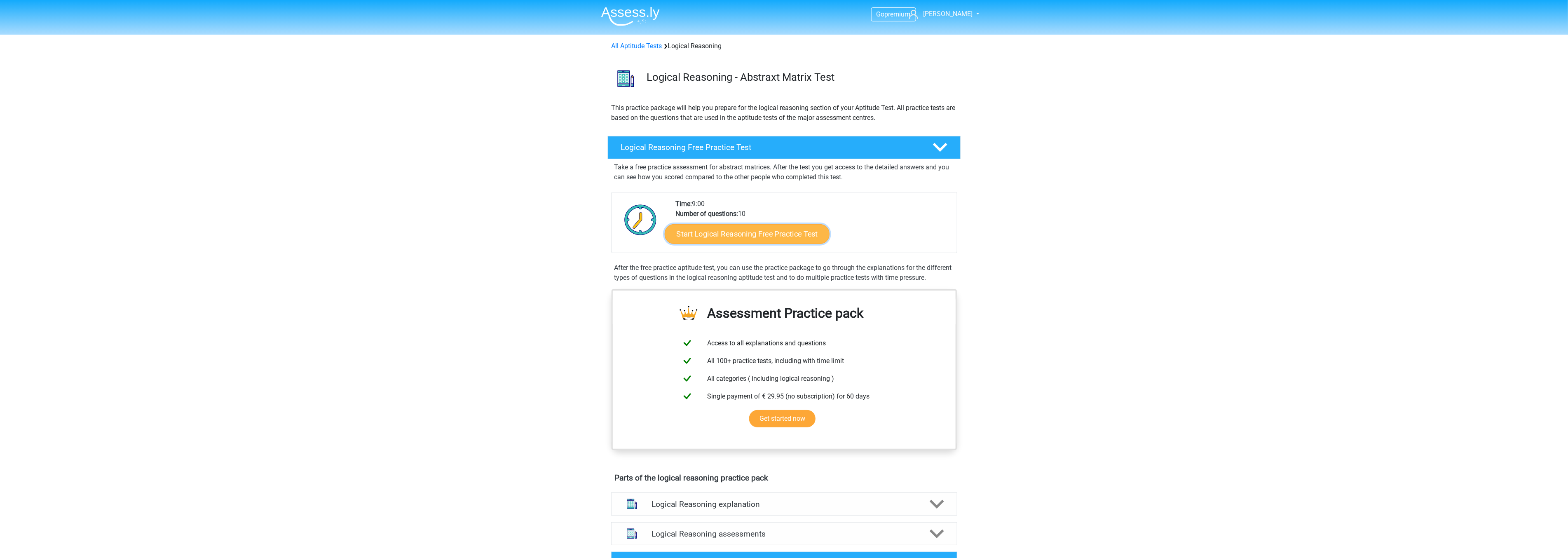
click at [744, 237] on link "Start Logical Reasoning Free Practice Test" at bounding box center [747, 233] width 164 height 19
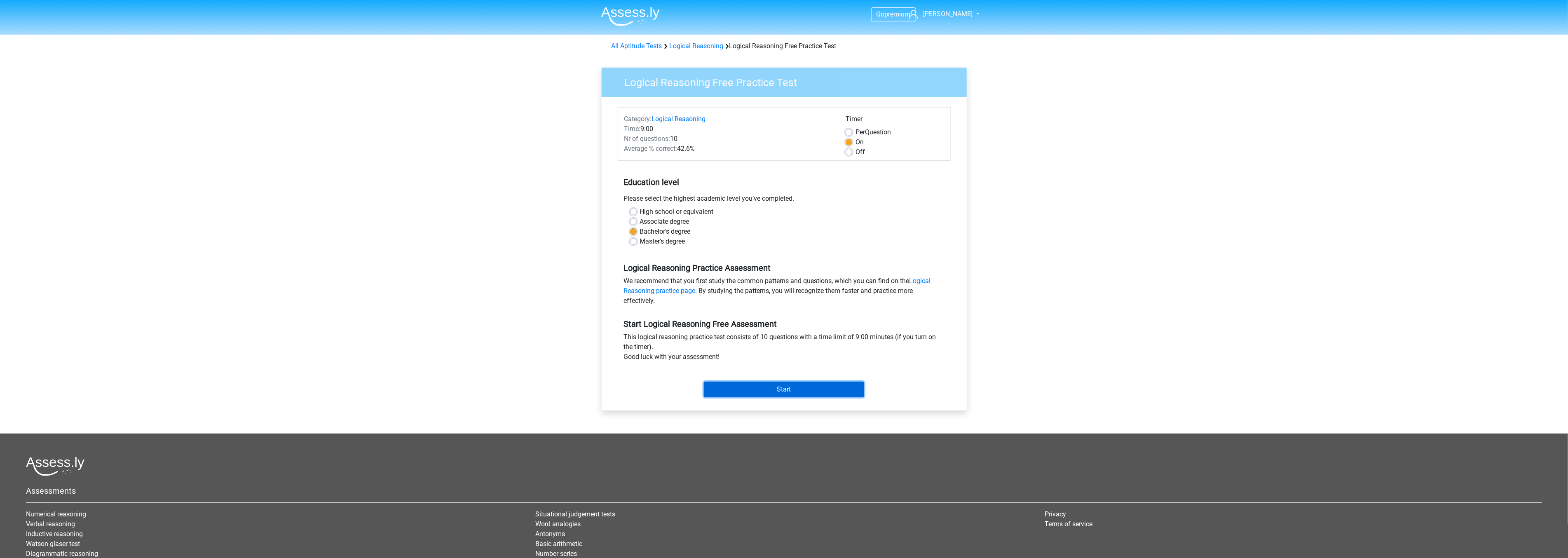
click at [784, 382] on input "Start" at bounding box center [784, 390] width 160 height 16
